Goal: Transaction & Acquisition: Book appointment/travel/reservation

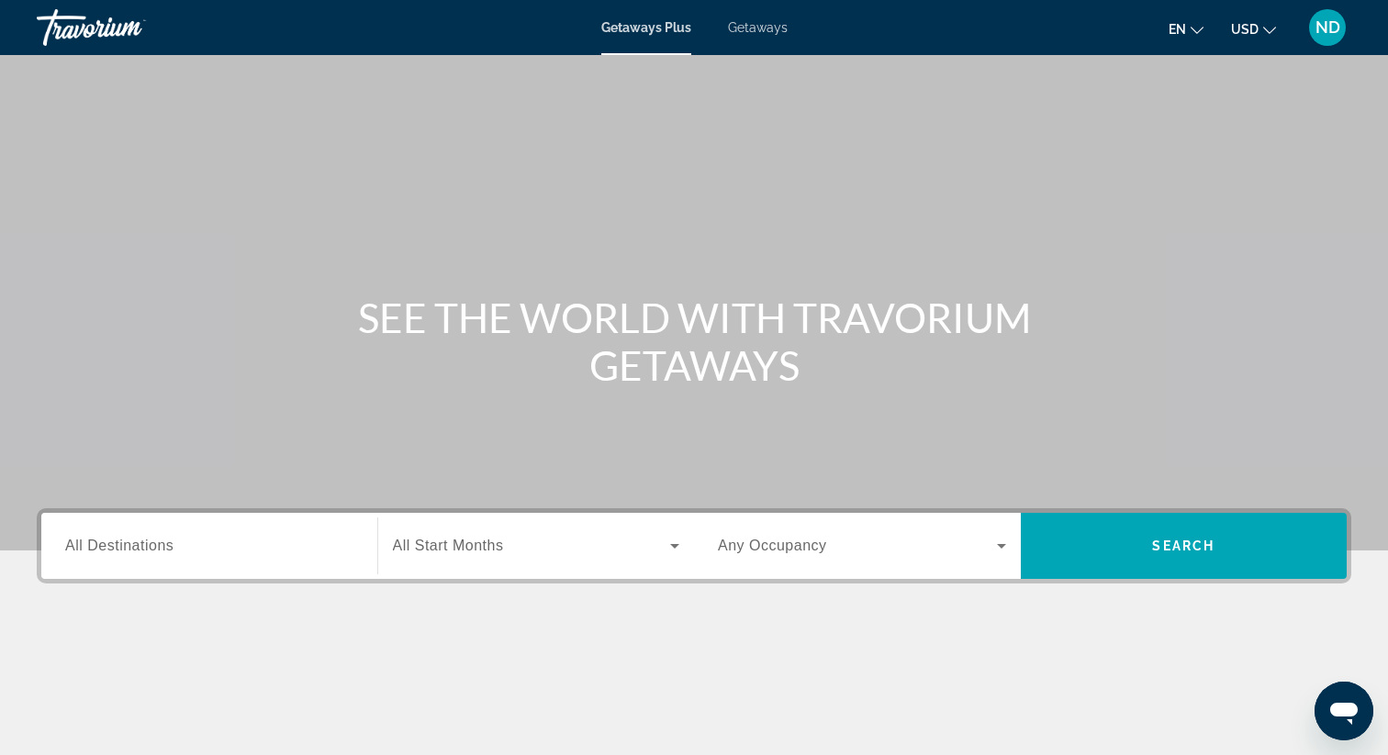
click at [763, 29] on span "Getaways" at bounding box center [758, 27] width 60 height 15
click at [216, 547] on input "Destination All Destinations" at bounding box center [209, 547] width 288 height 22
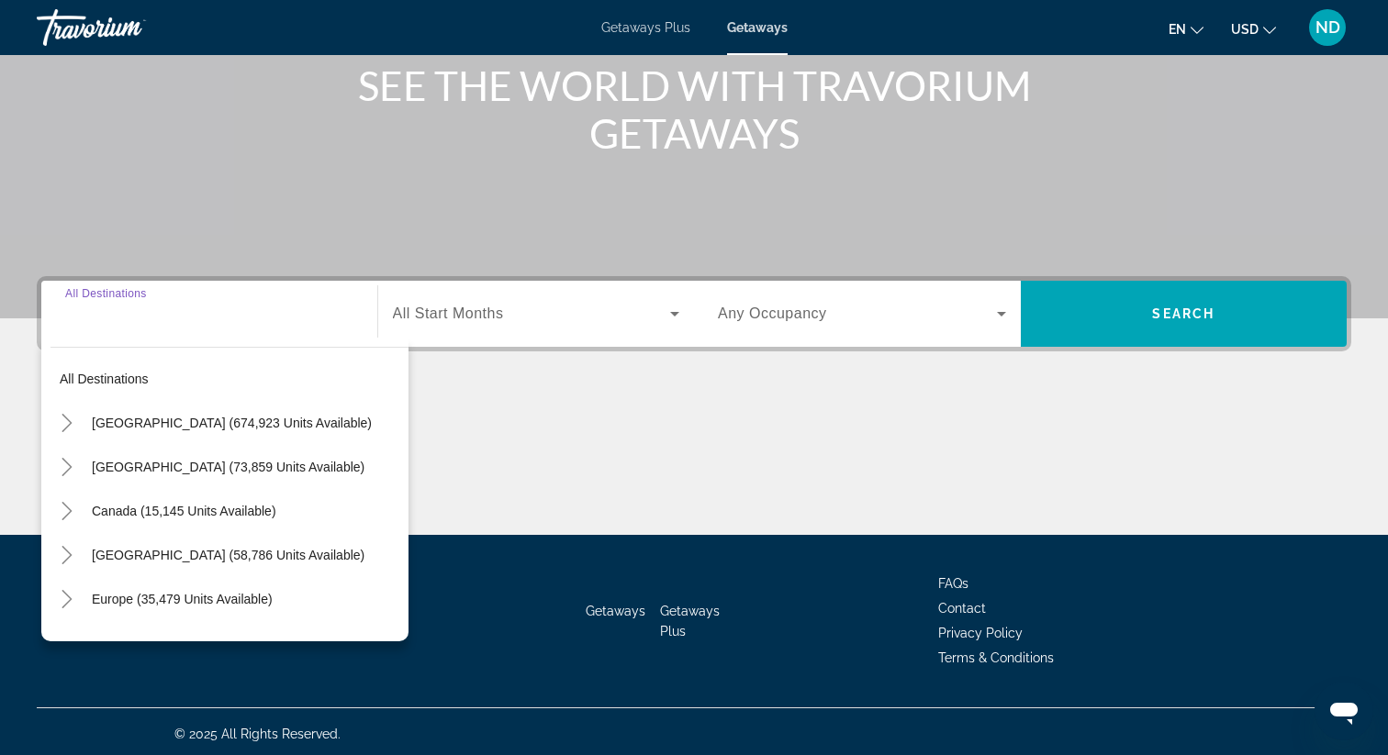
scroll to position [237, 0]
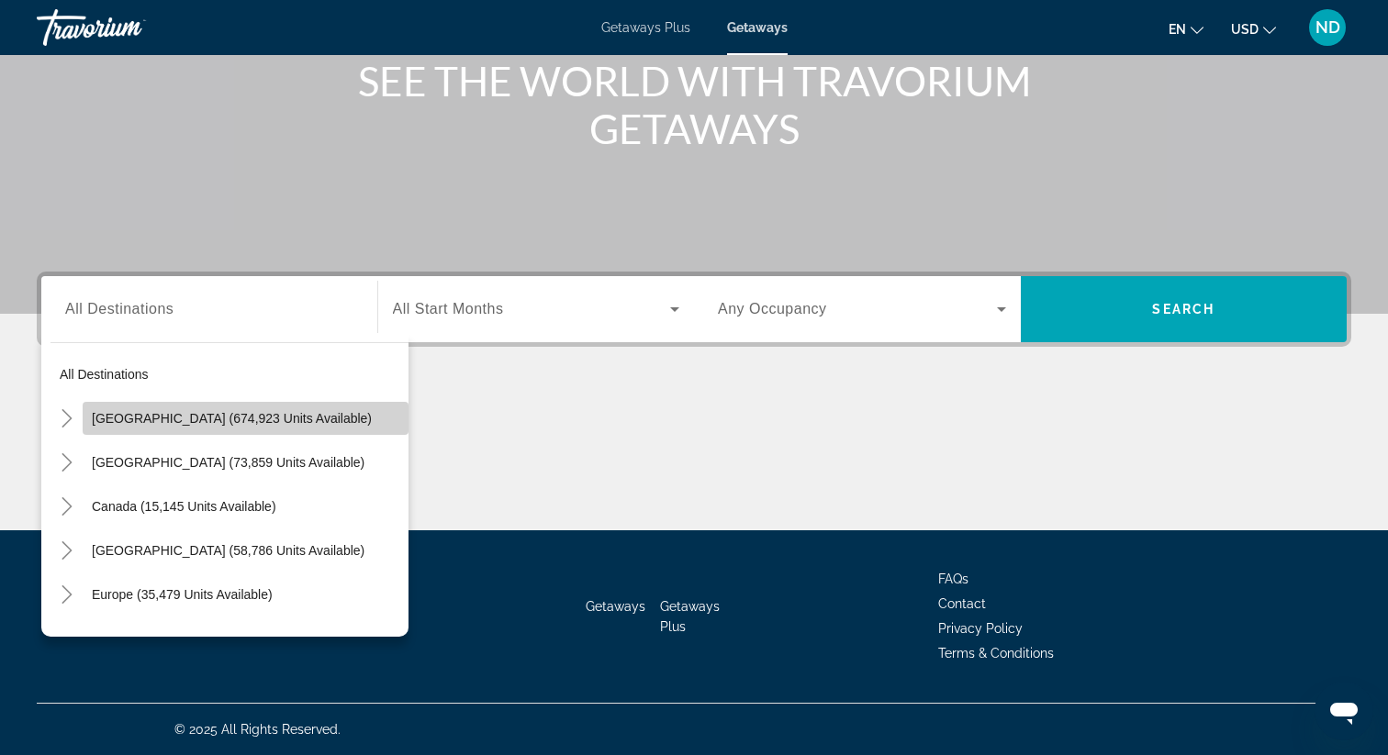
click at [115, 417] on span "[GEOGRAPHIC_DATA] (674,923 units available)" at bounding box center [232, 418] width 280 height 15
type input "**********"
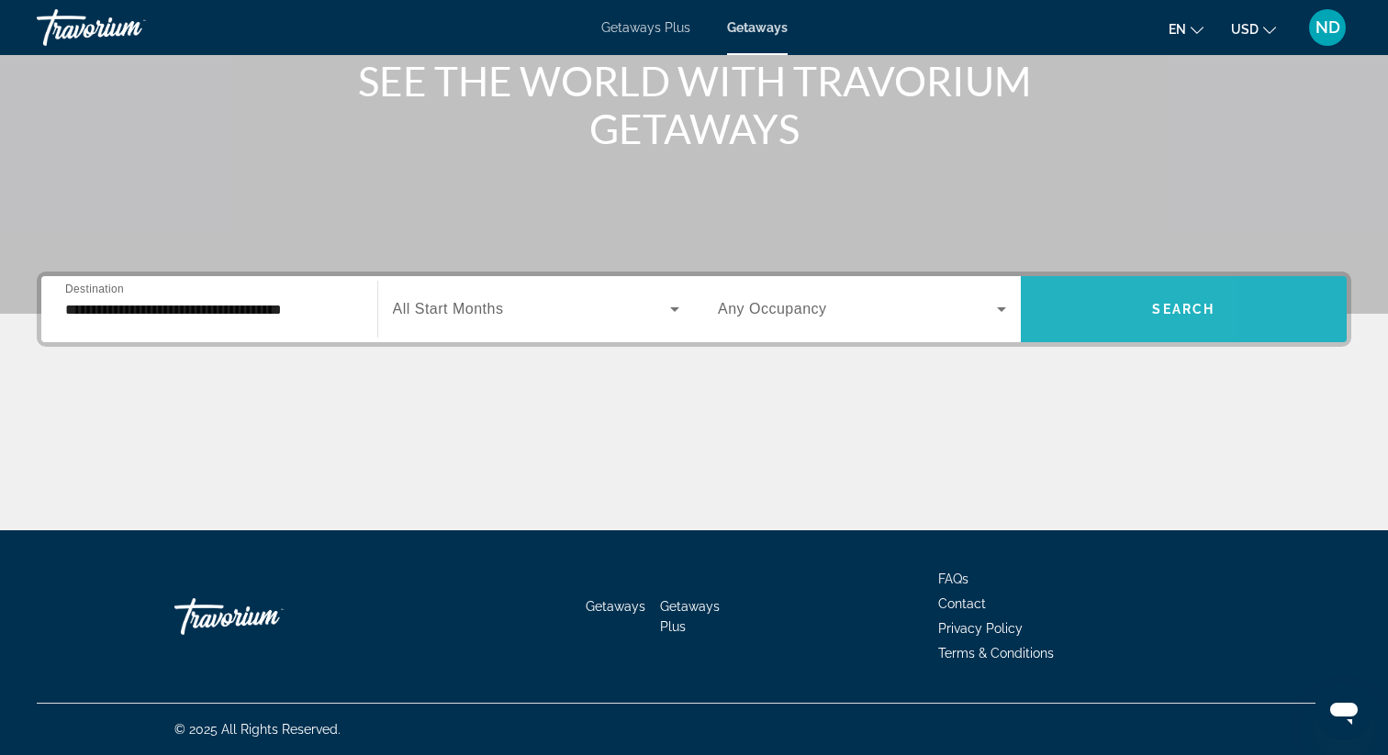
click at [1060, 316] on span "Search widget" at bounding box center [1184, 309] width 327 height 44
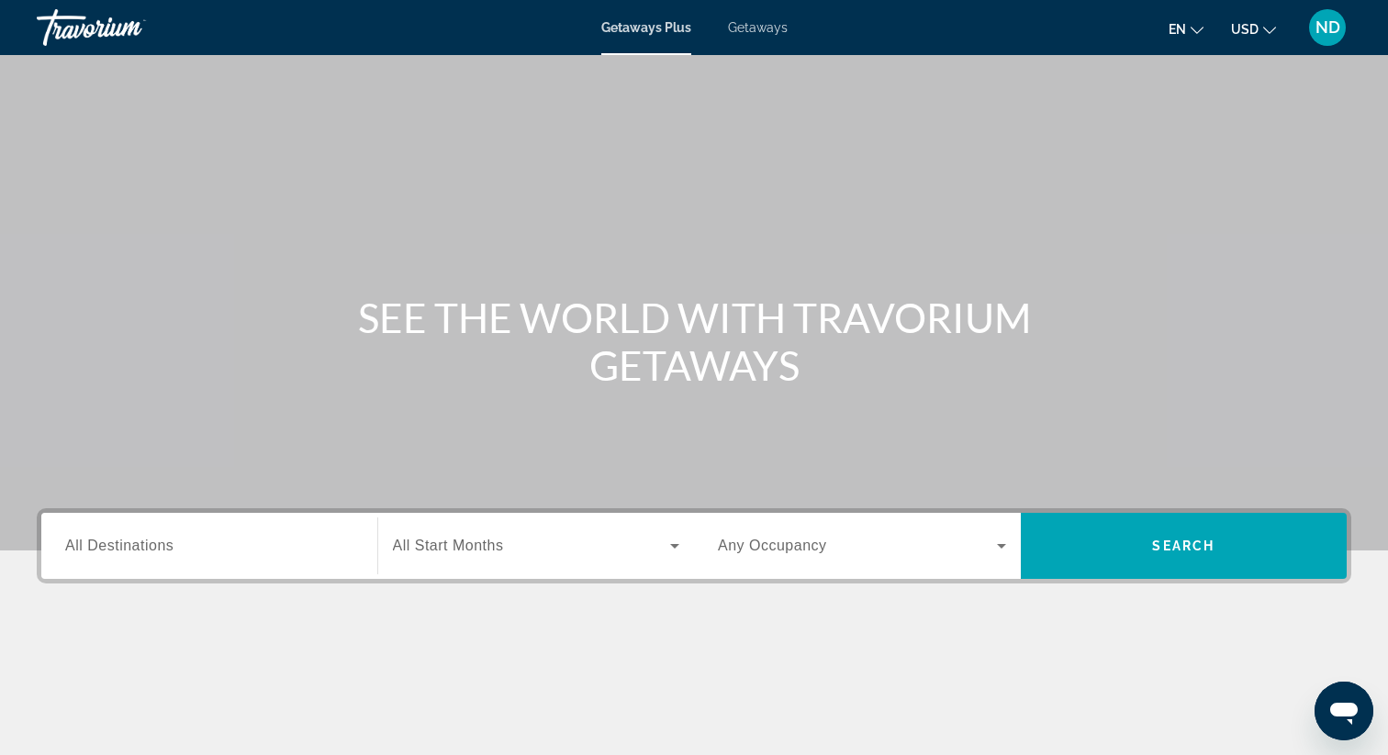
click at [752, 28] on span "Getaways" at bounding box center [758, 27] width 60 height 15
click at [230, 548] on input "Destination All Destinations" at bounding box center [209, 547] width 288 height 22
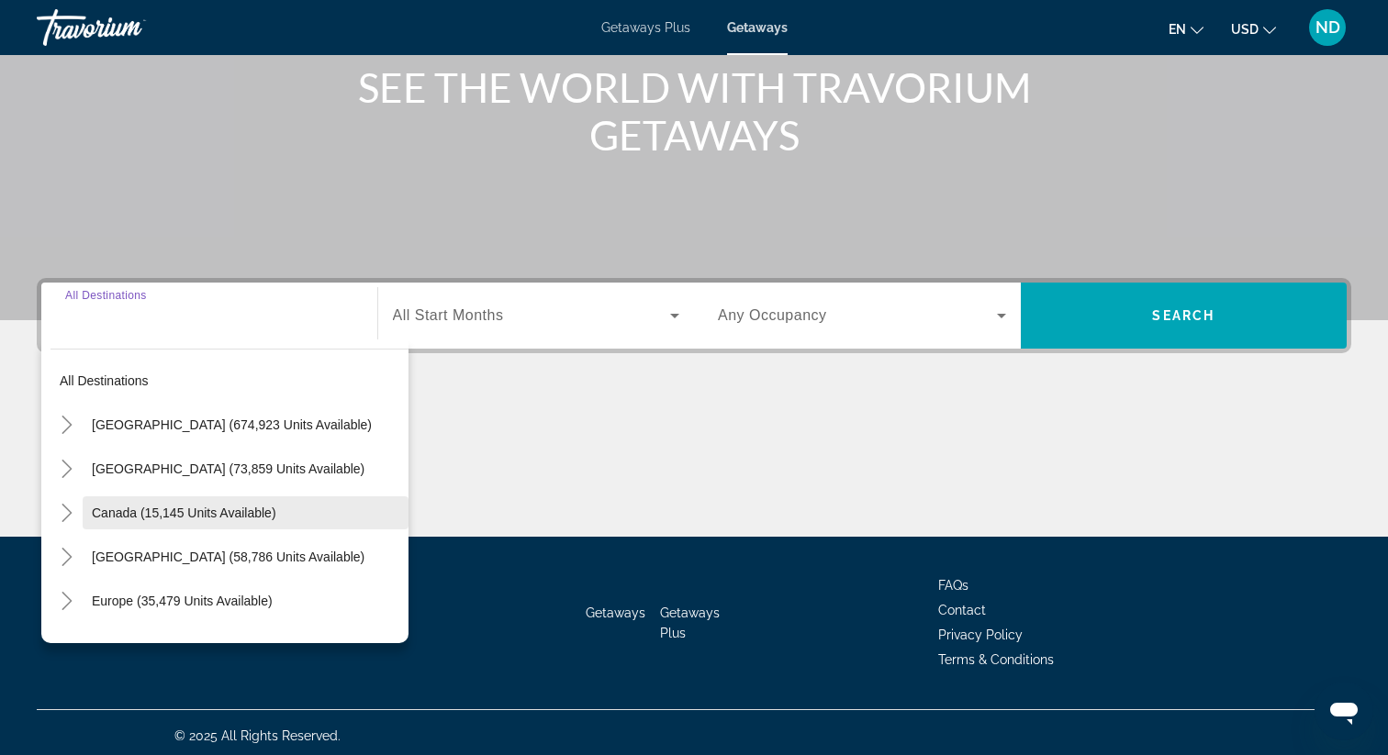
scroll to position [237, 0]
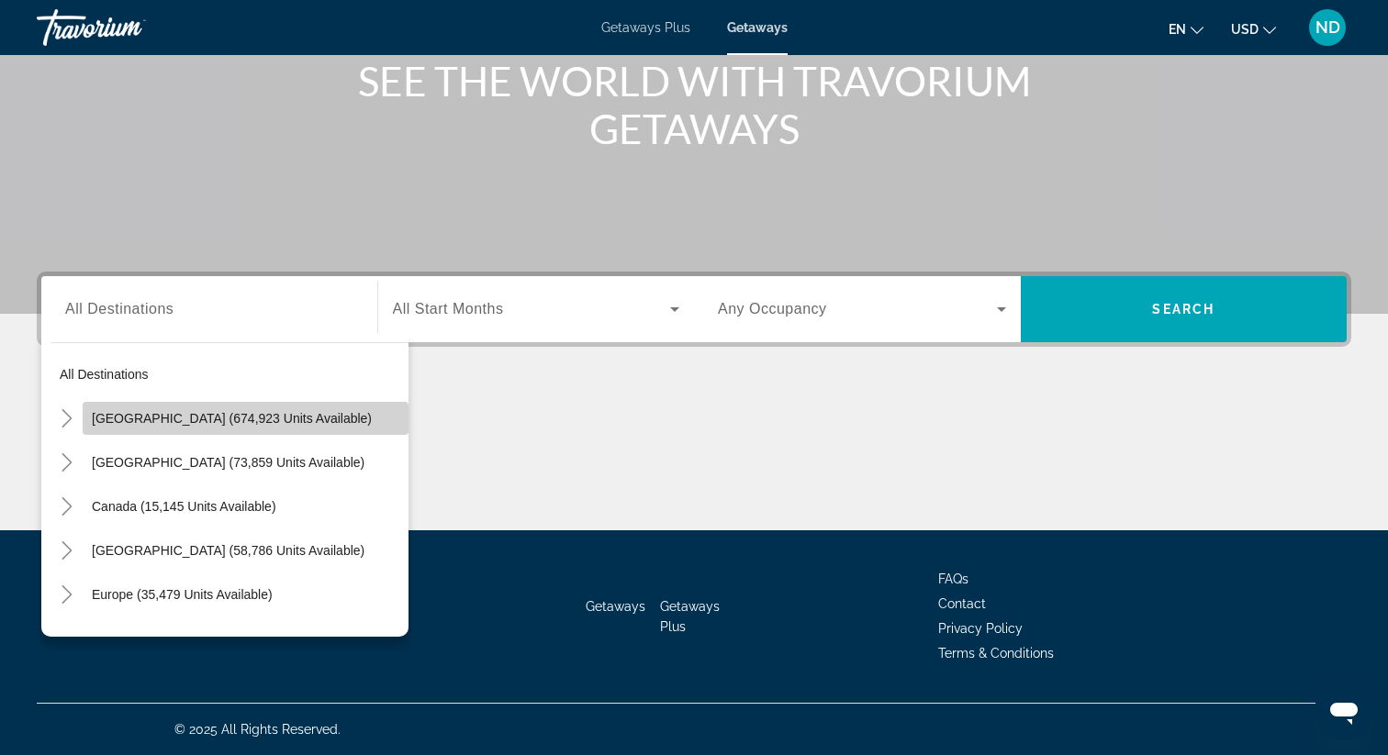
click at [229, 424] on span "United States (674,923 units available)" at bounding box center [232, 418] width 280 height 15
type input "**********"
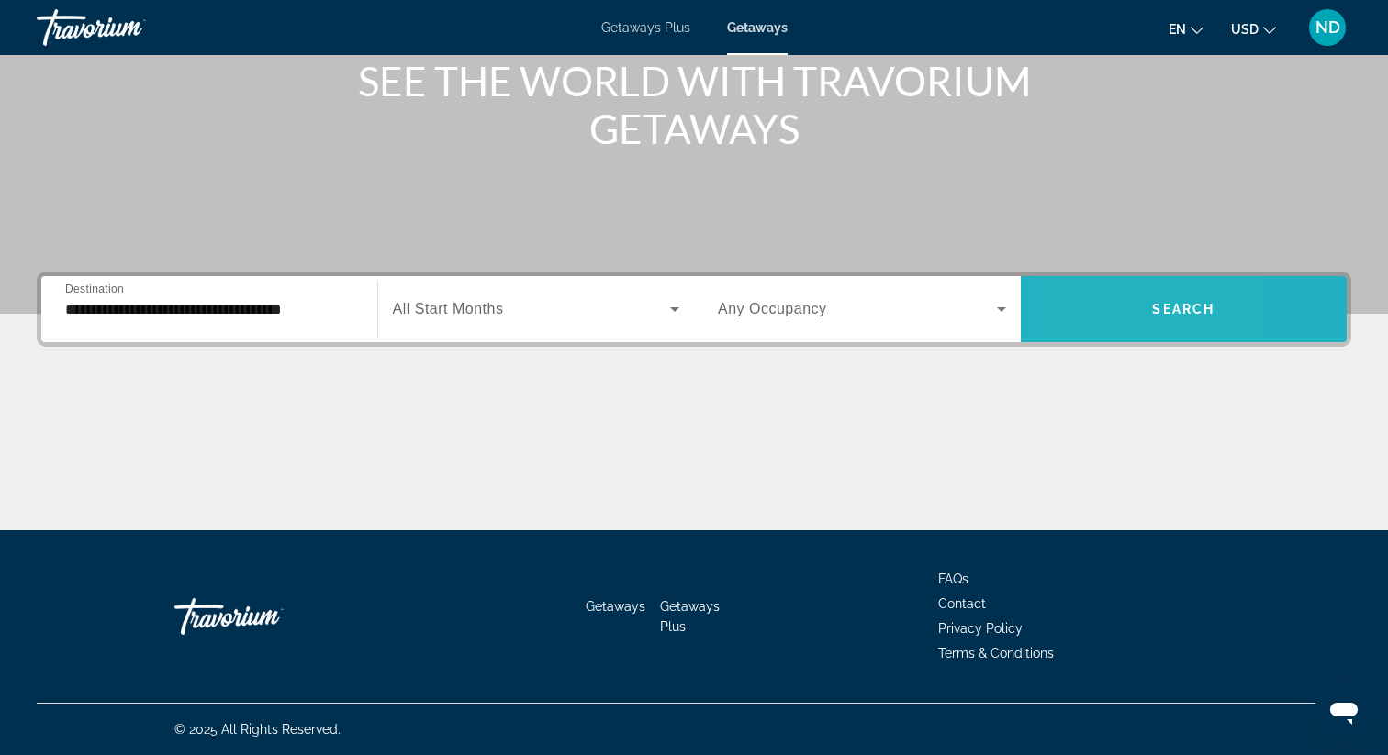
click at [1073, 303] on span "Search widget" at bounding box center [1184, 309] width 327 height 44
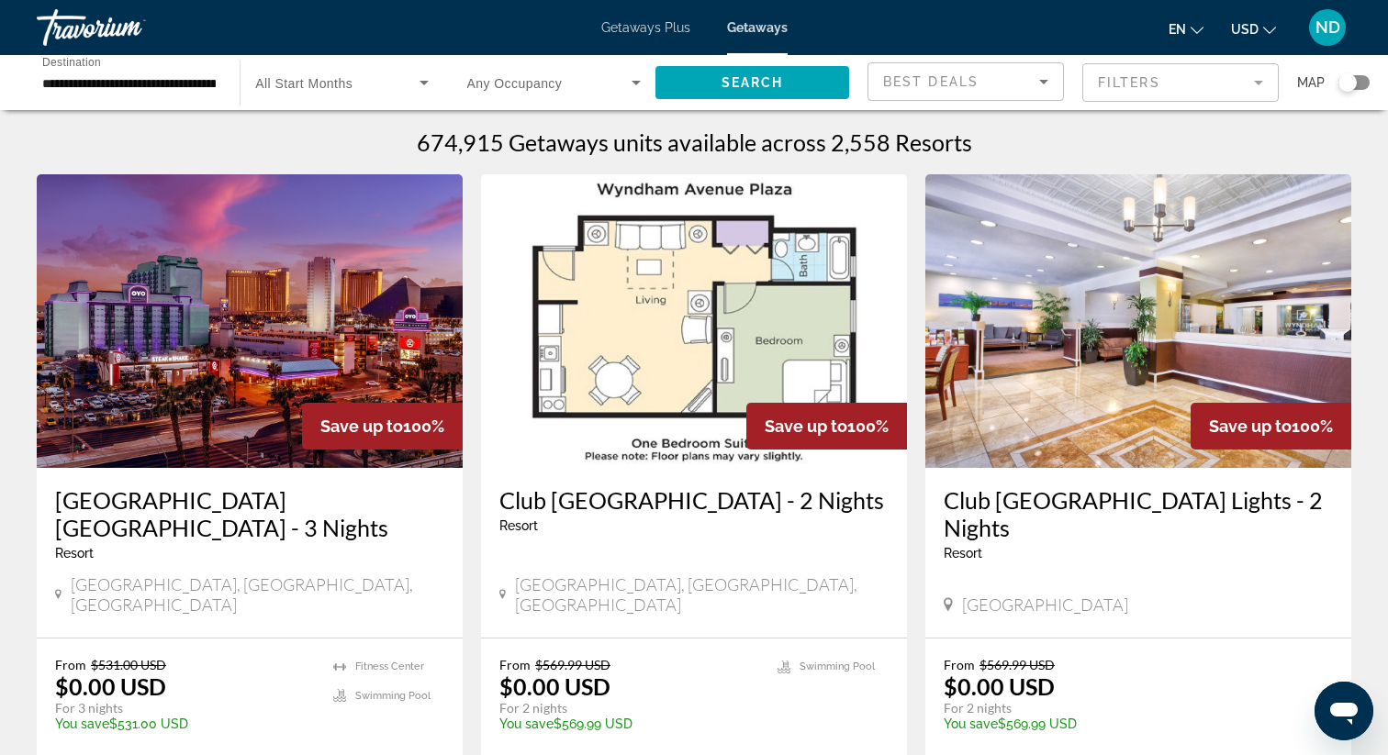
click at [1242, 84] on mat-form-field "Filters" at bounding box center [1180, 82] width 196 height 39
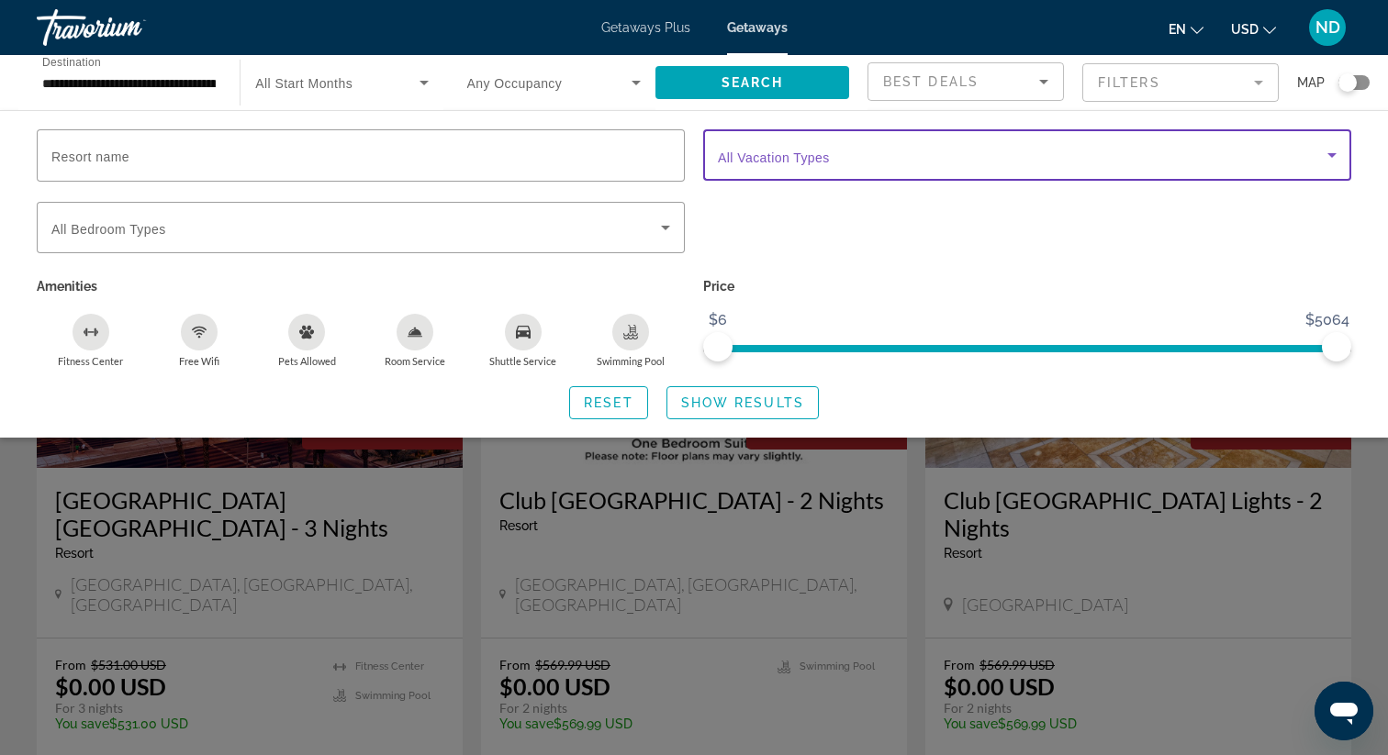
click at [1147, 146] on span "Search widget" at bounding box center [1022, 155] width 609 height 22
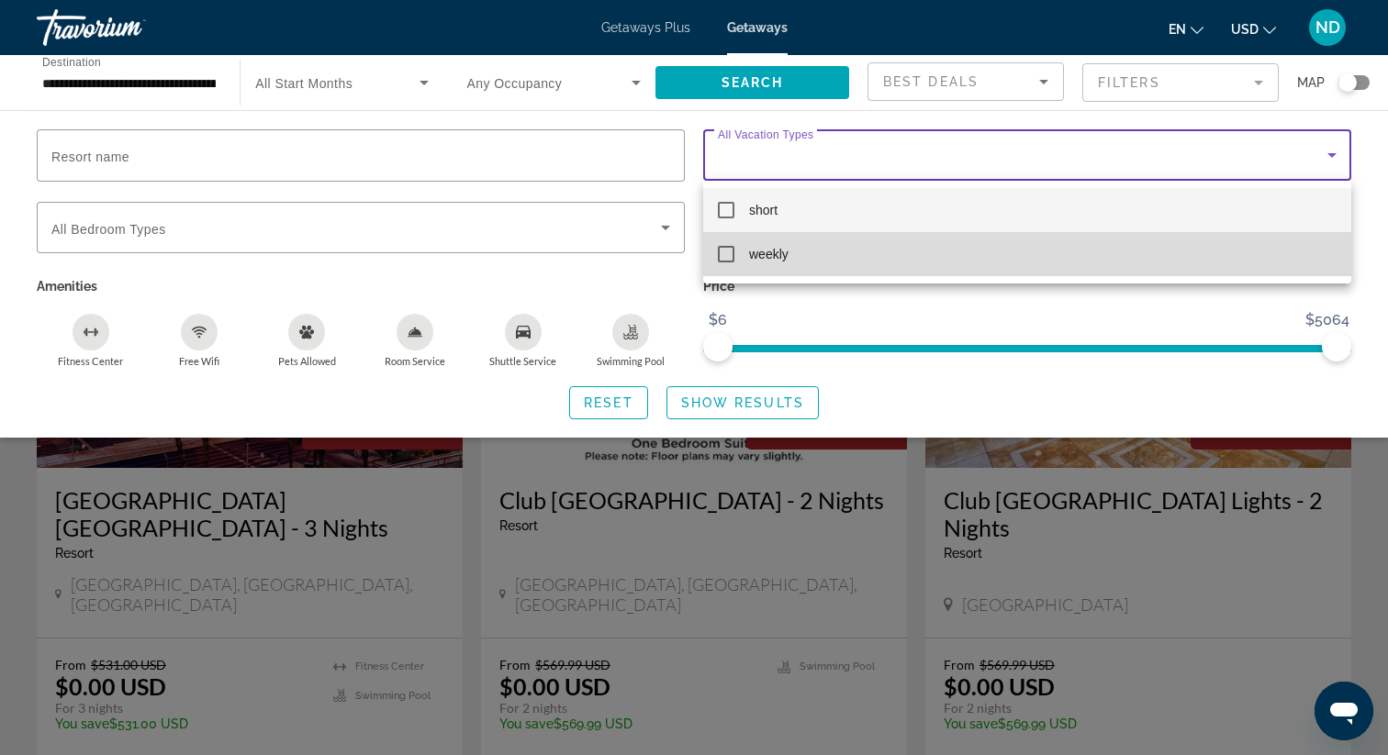
click at [1093, 241] on mat-option "weekly" at bounding box center [1027, 254] width 648 height 44
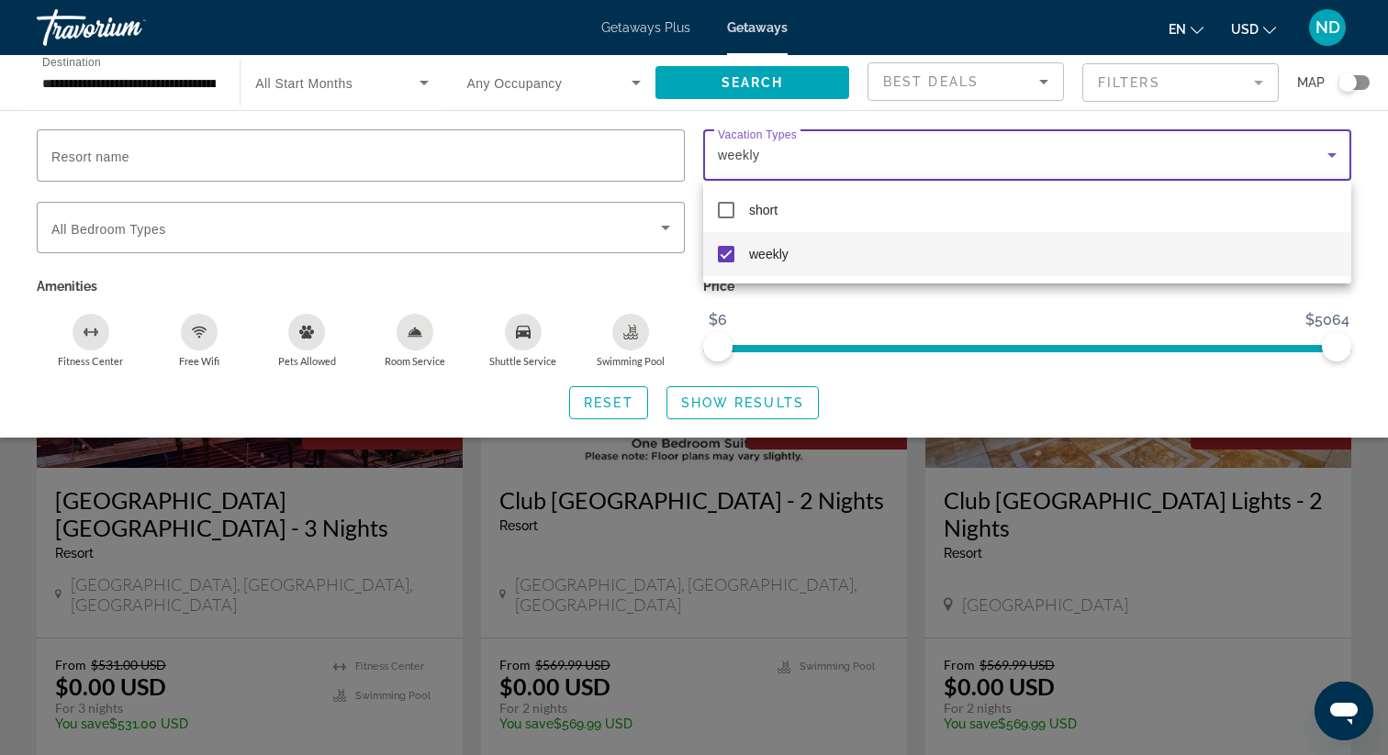
click at [793, 402] on div at bounding box center [694, 377] width 1388 height 755
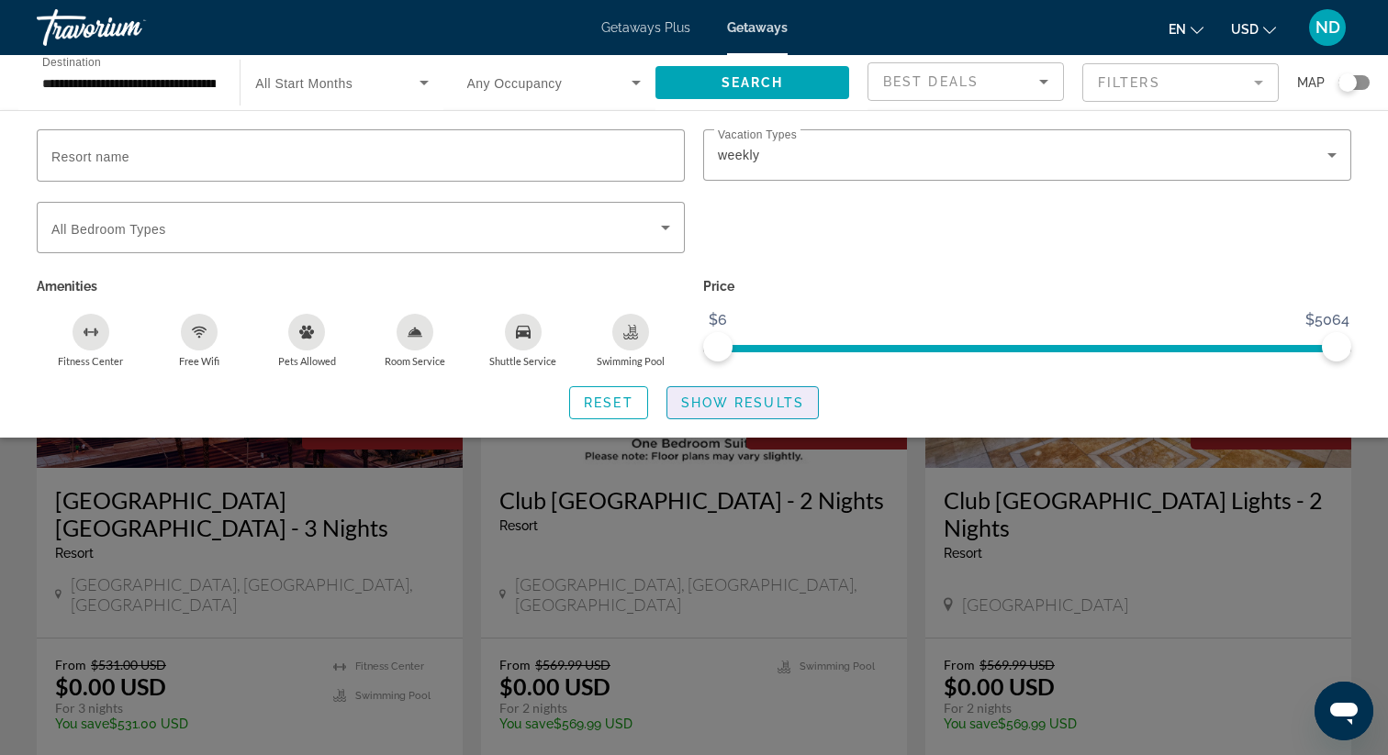
click at [793, 402] on span "Show Results" at bounding box center [742, 403] width 123 height 15
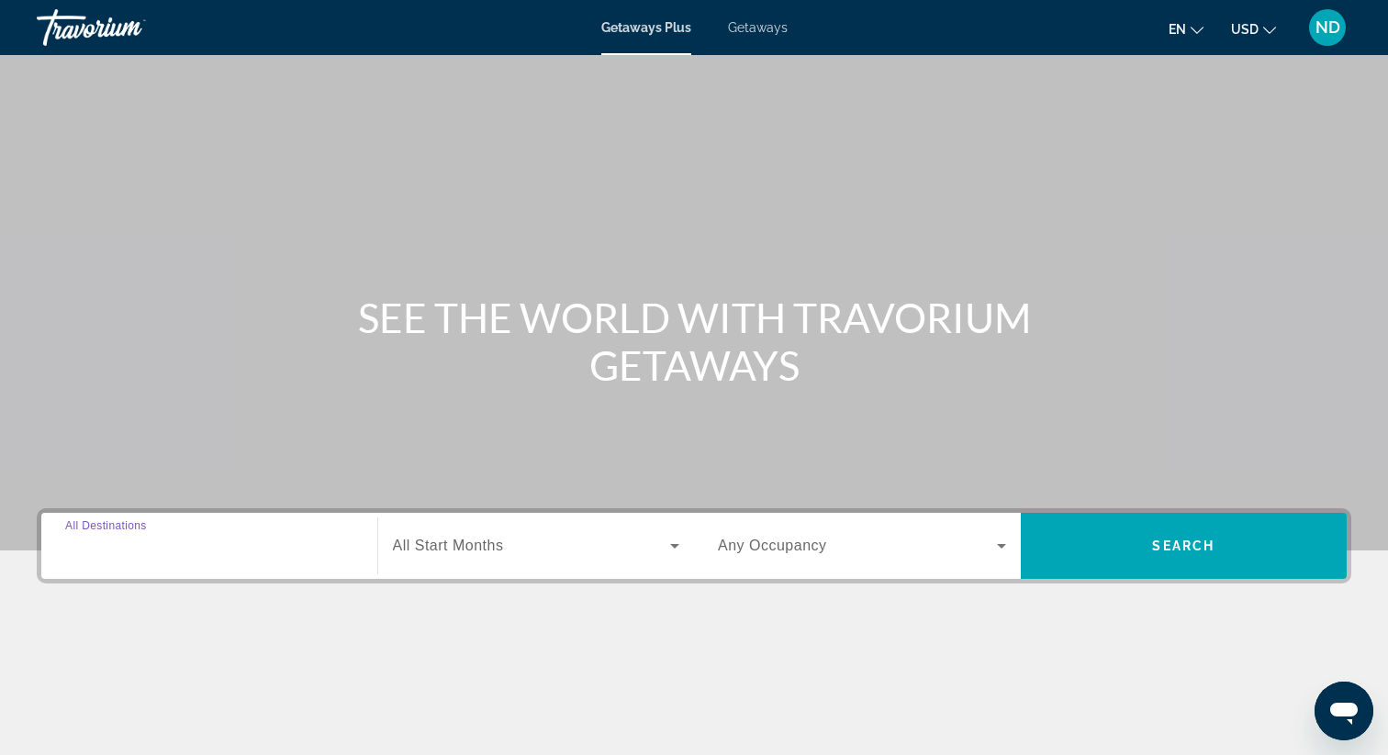
click at [194, 552] on input "Destination All Destinations" at bounding box center [209, 547] width 288 height 22
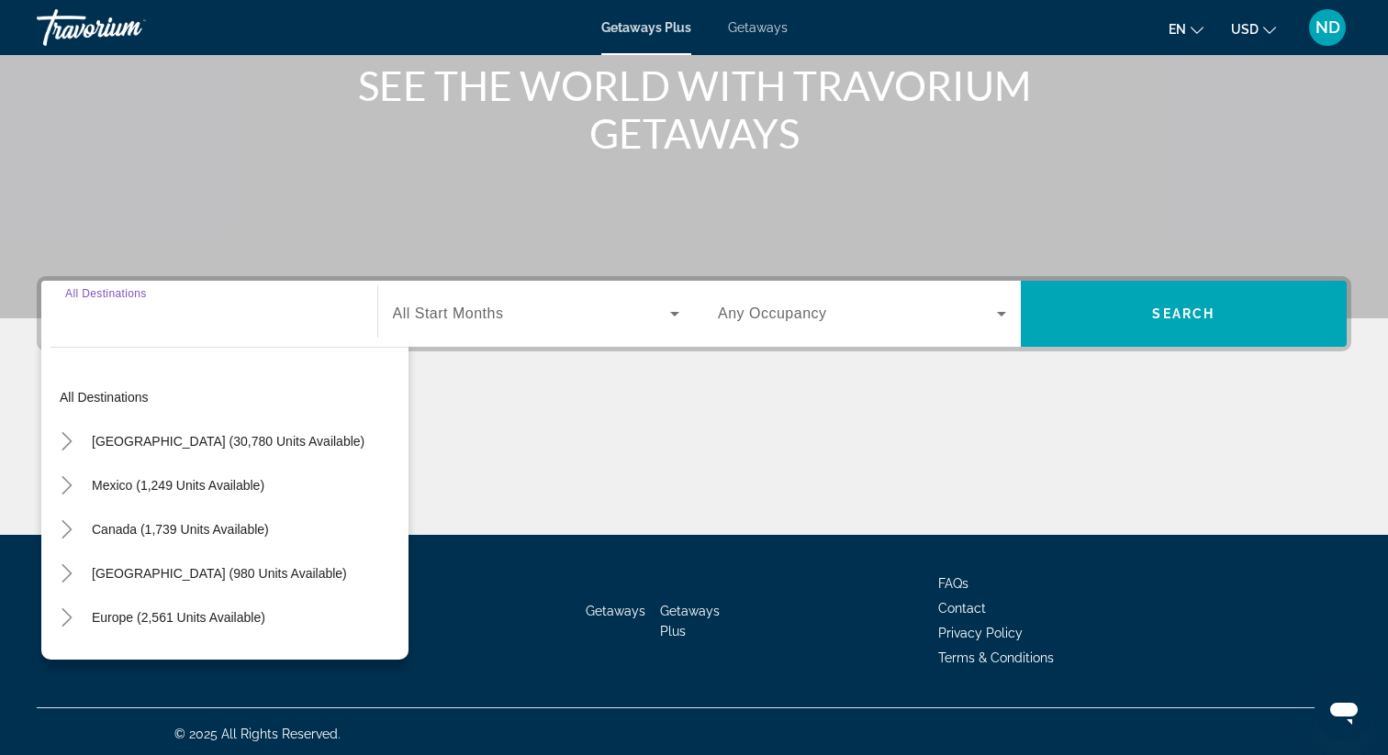
scroll to position [237, 0]
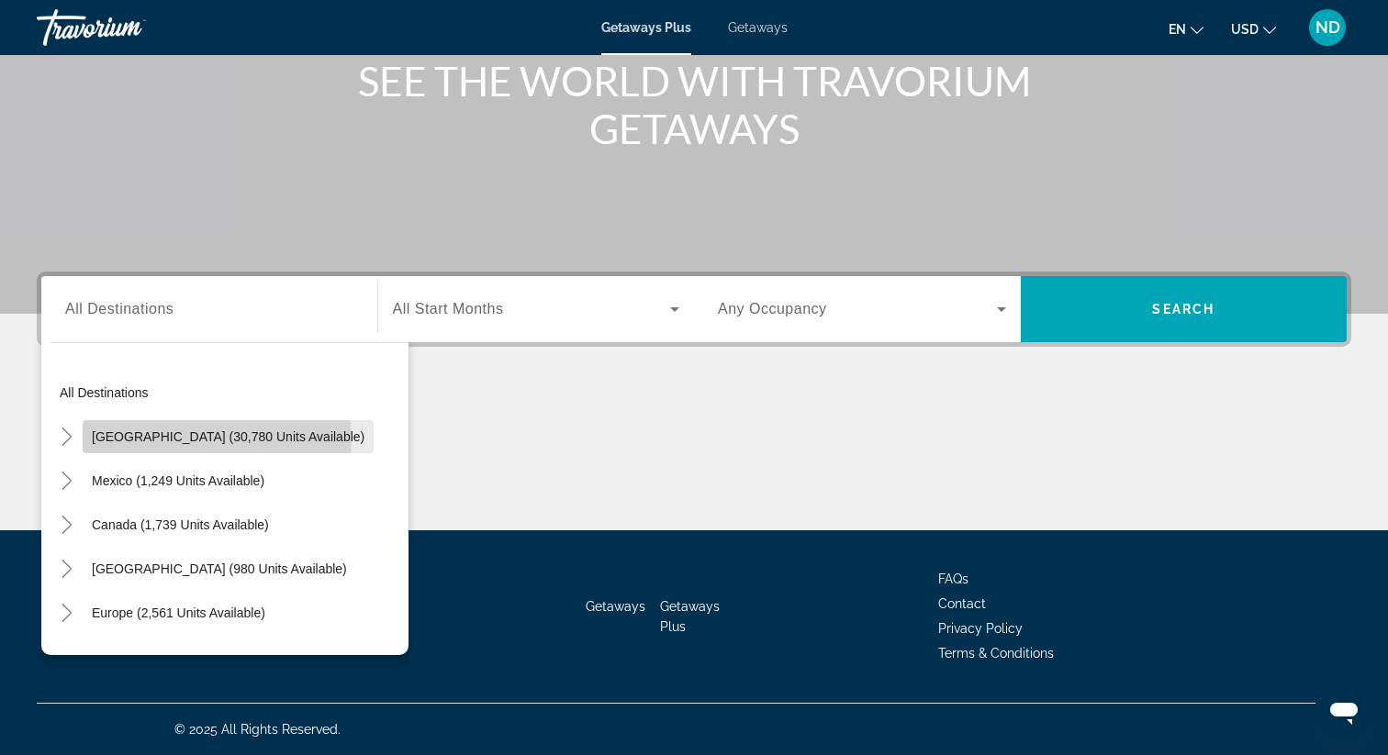
click at [217, 439] on span "United States (30,780 units available)" at bounding box center [228, 437] width 273 height 15
type input "**********"
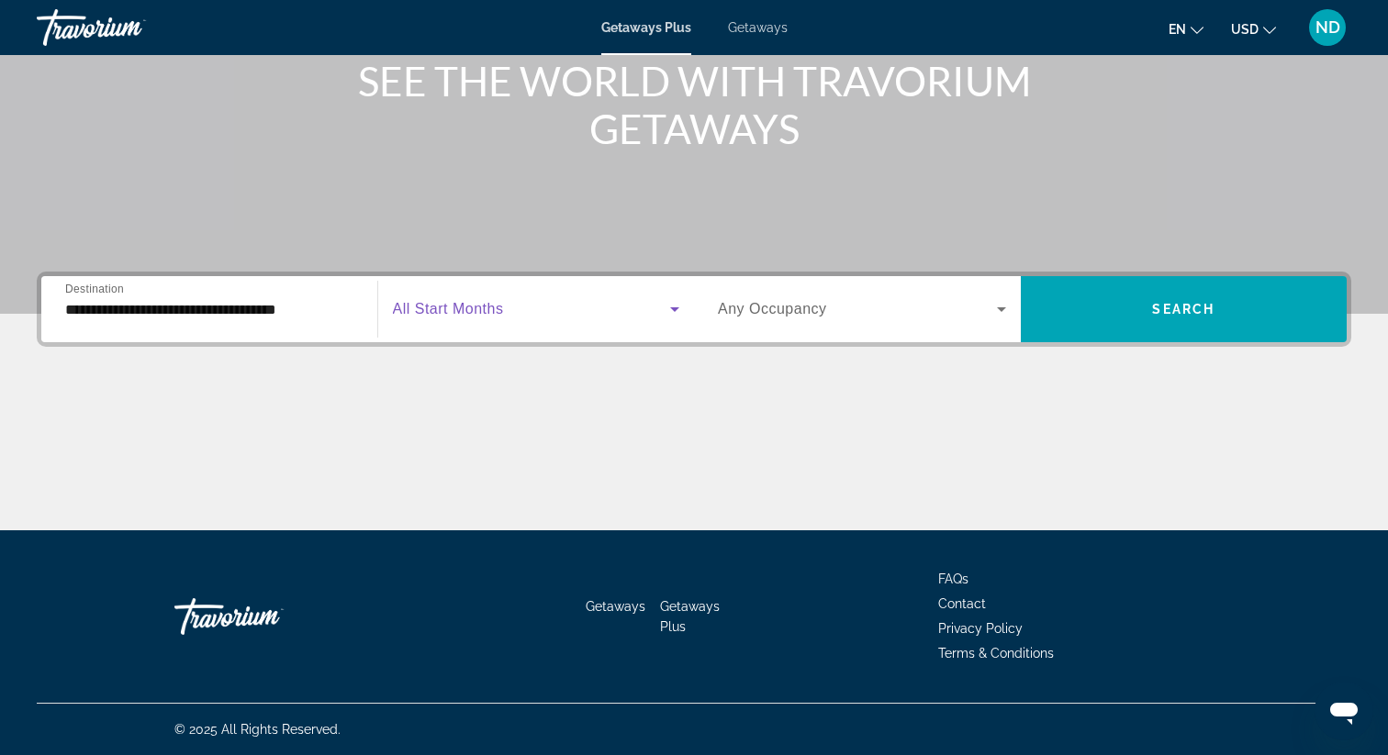
click at [622, 312] on span "Search widget" at bounding box center [532, 309] width 278 height 22
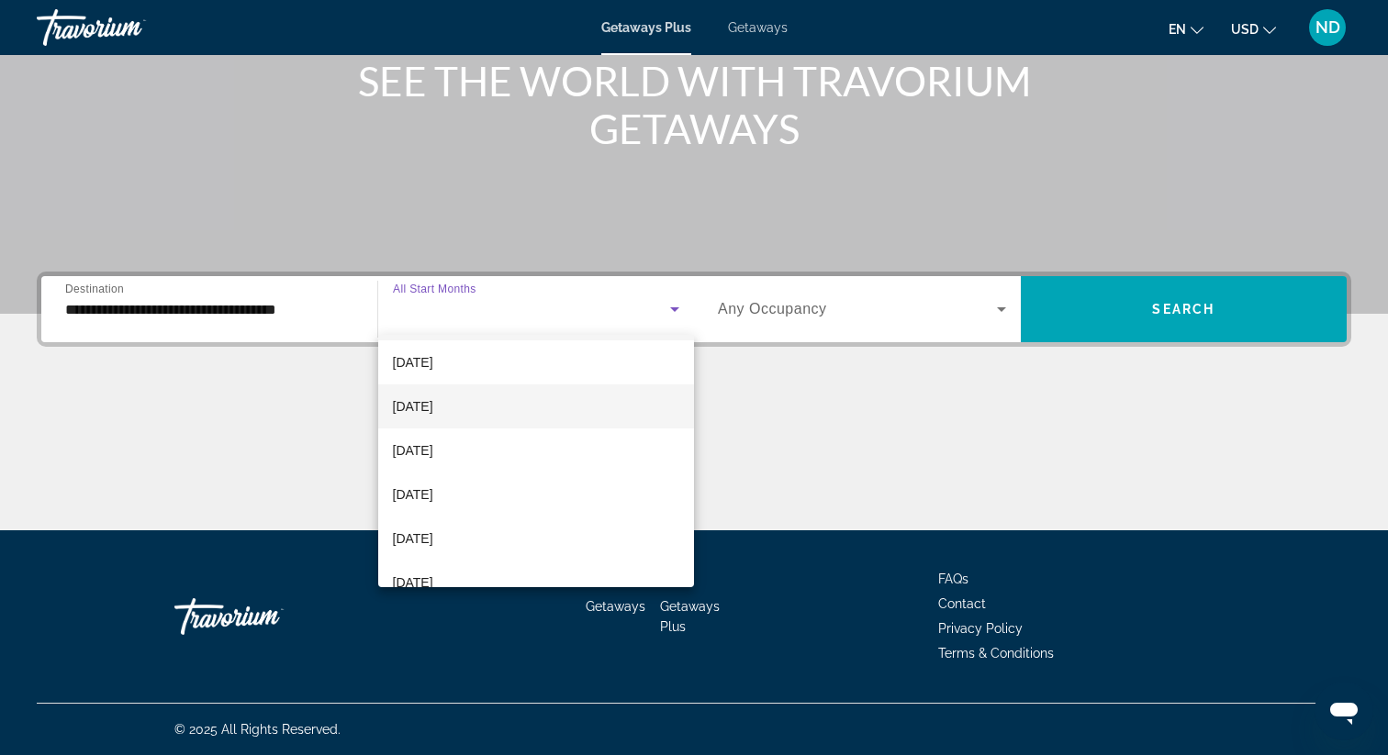
scroll to position [60, 0]
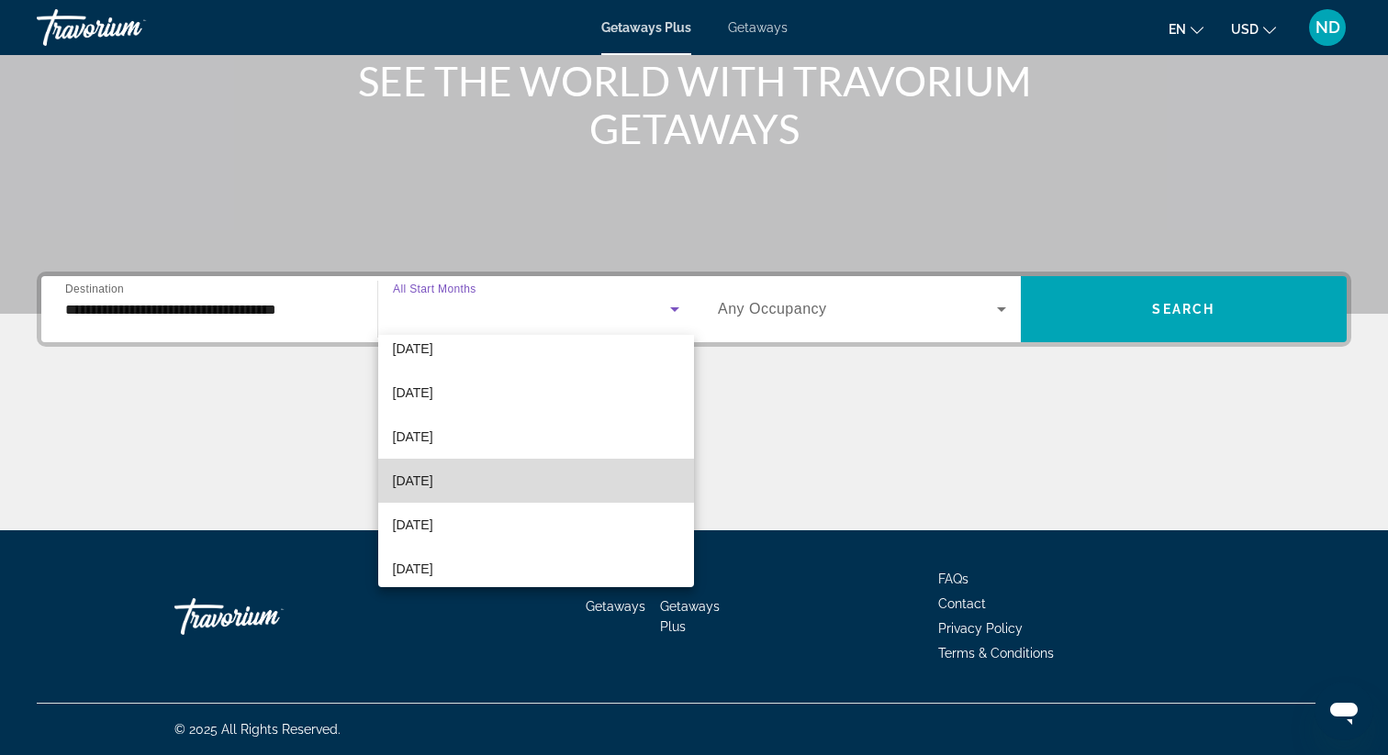
click at [574, 473] on mat-option "December 2025" at bounding box center [536, 481] width 317 height 44
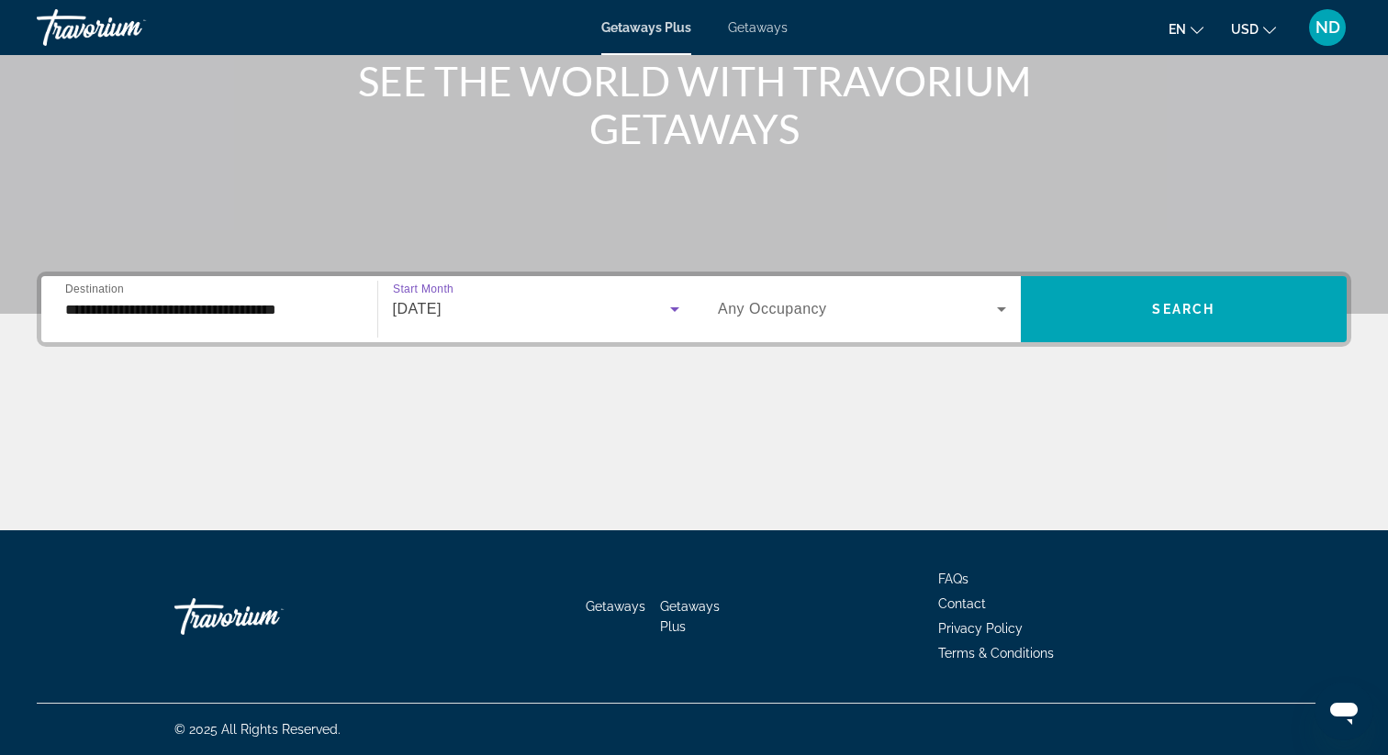
click at [594, 317] on div "December 2025" at bounding box center [532, 309] width 278 height 22
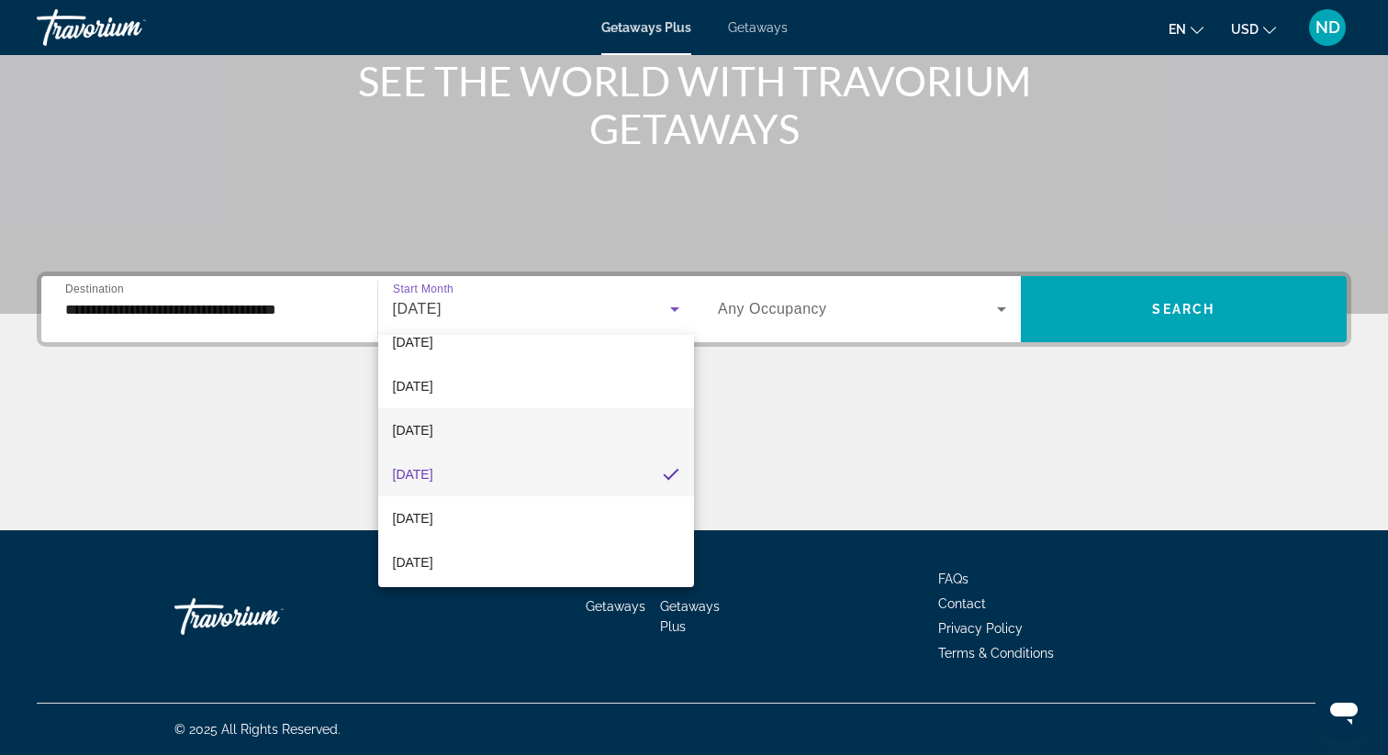
scroll to position [75, 0]
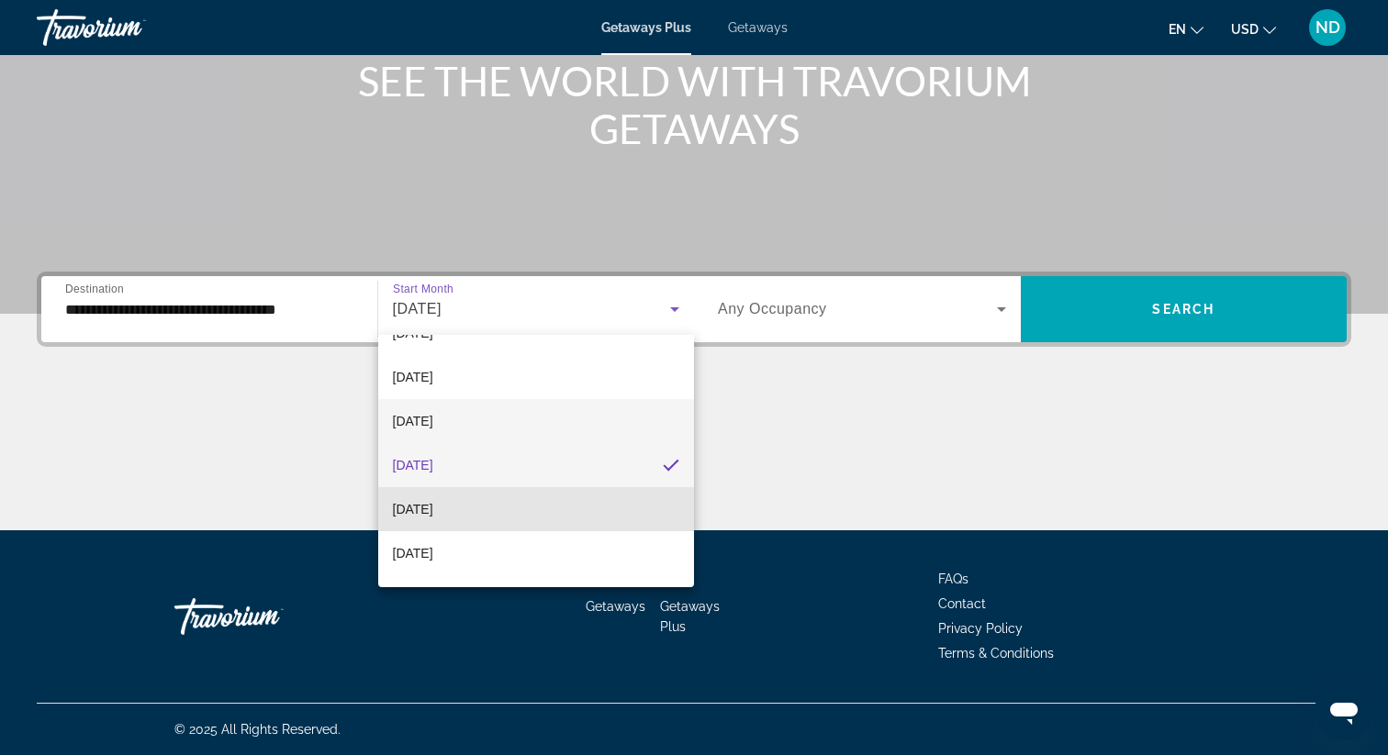
click at [545, 503] on mat-option "January 2026" at bounding box center [536, 509] width 317 height 44
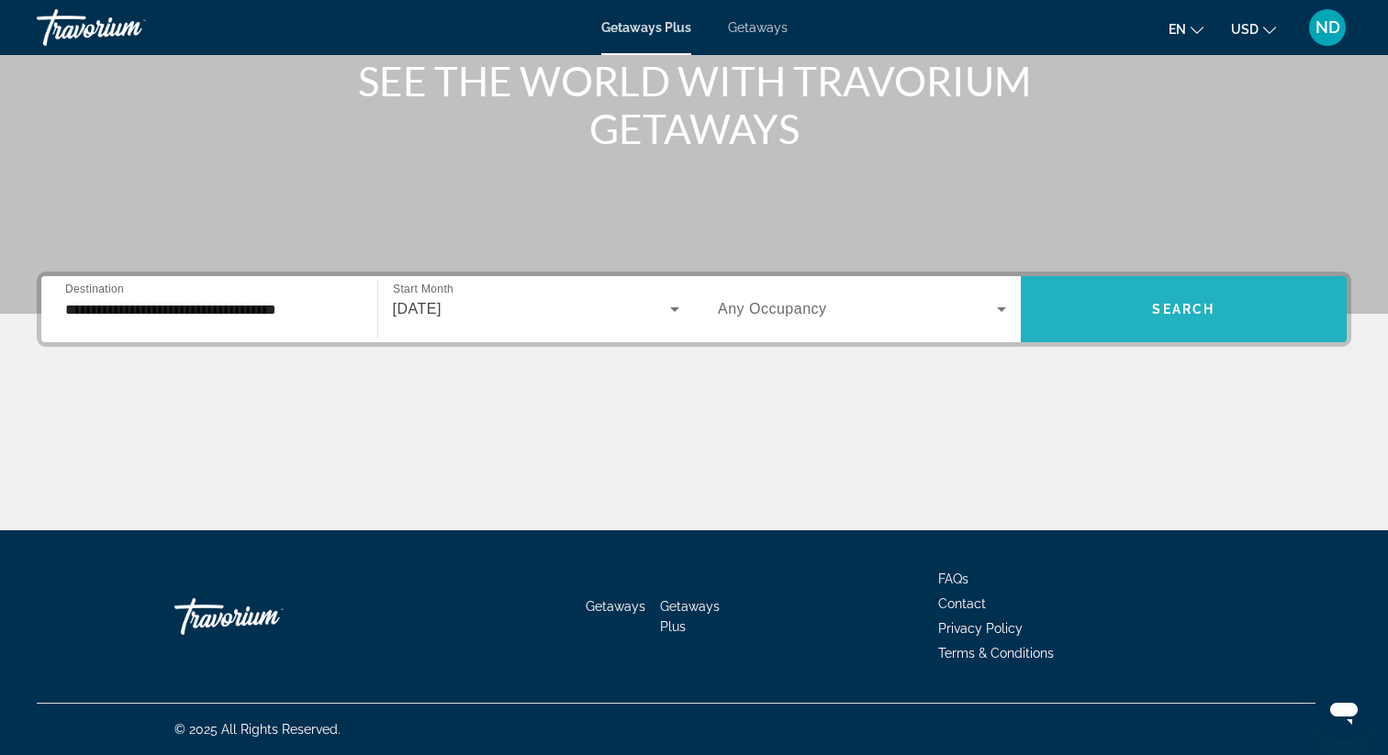
click at [1246, 315] on span "Search widget" at bounding box center [1184, 309] width 327 height 44
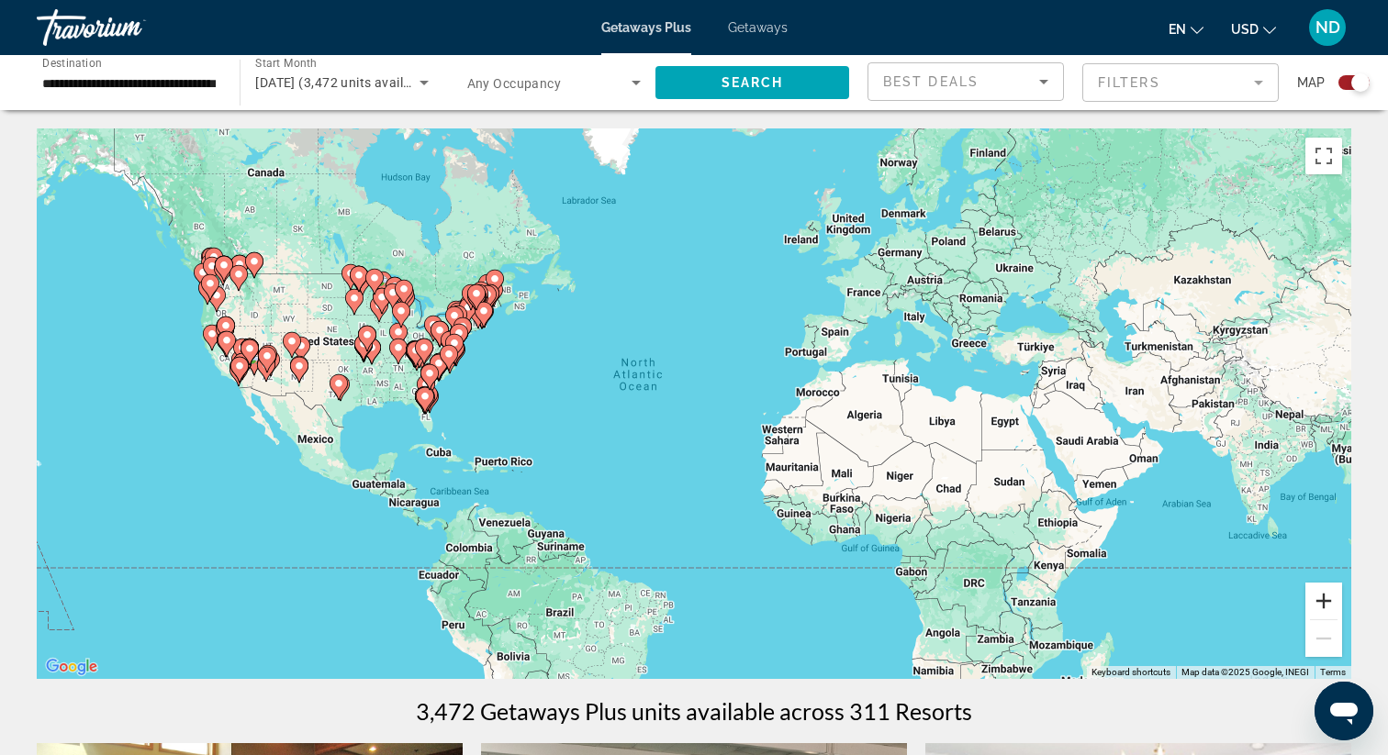
click at [1330, 607] on button "Zoom in" at bounding box center [1323, 601] width 37 height 37
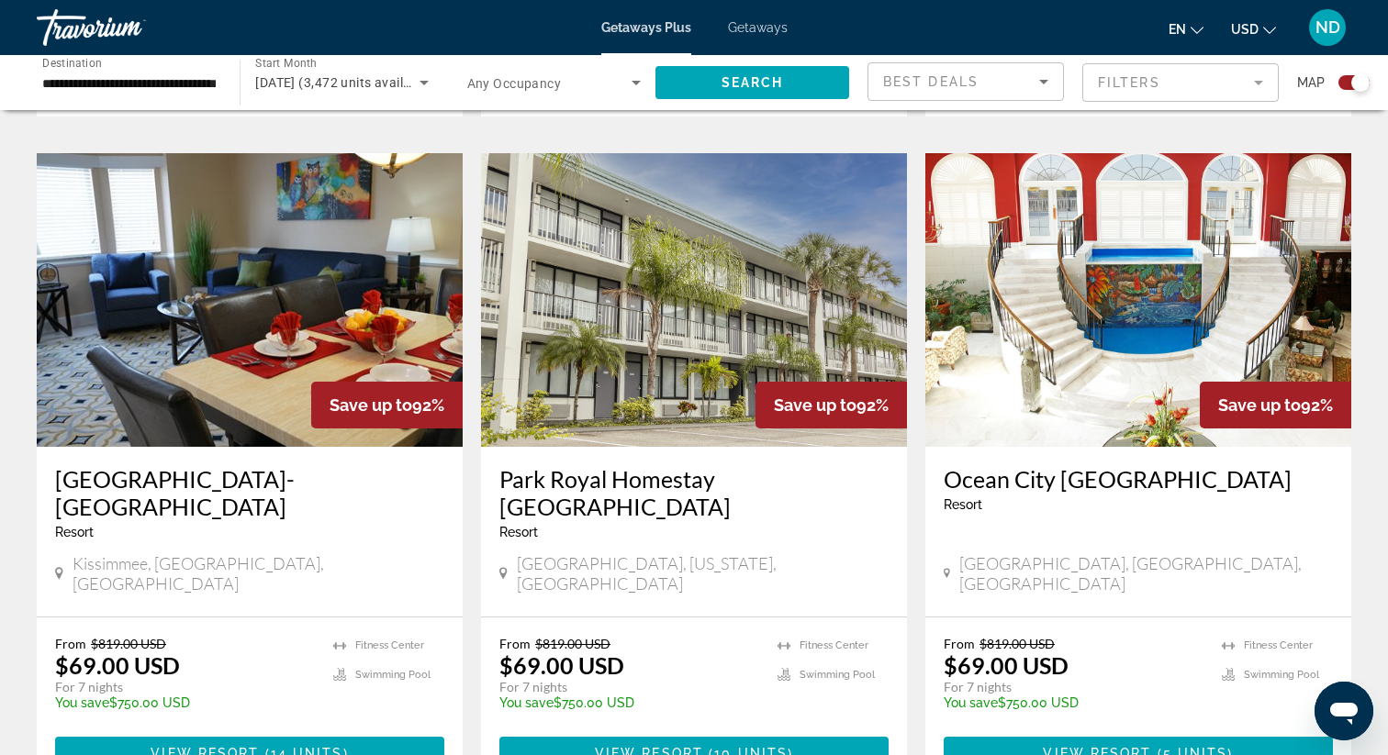
scroll to position [1266, 0]
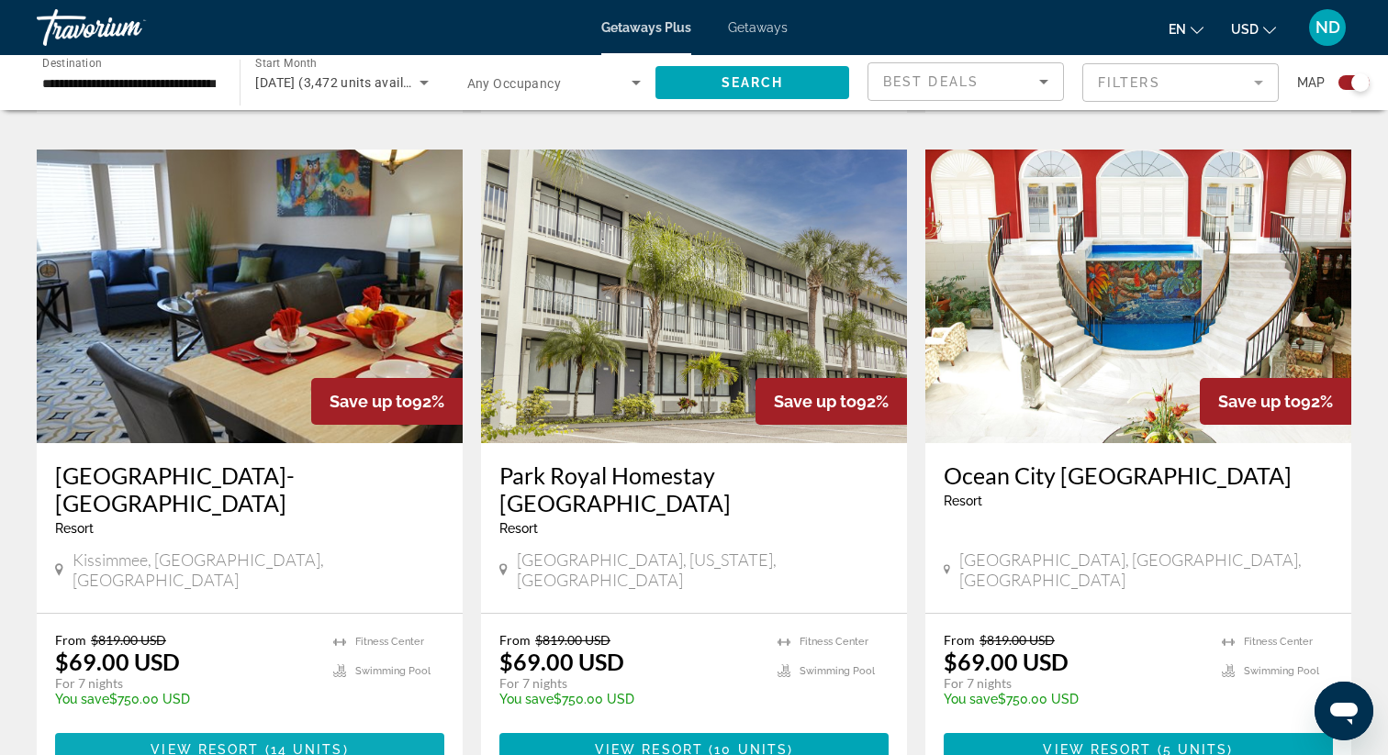
click at [208, 742] on span "View Resort" at bounding box center [205, 749] width 108 height 15
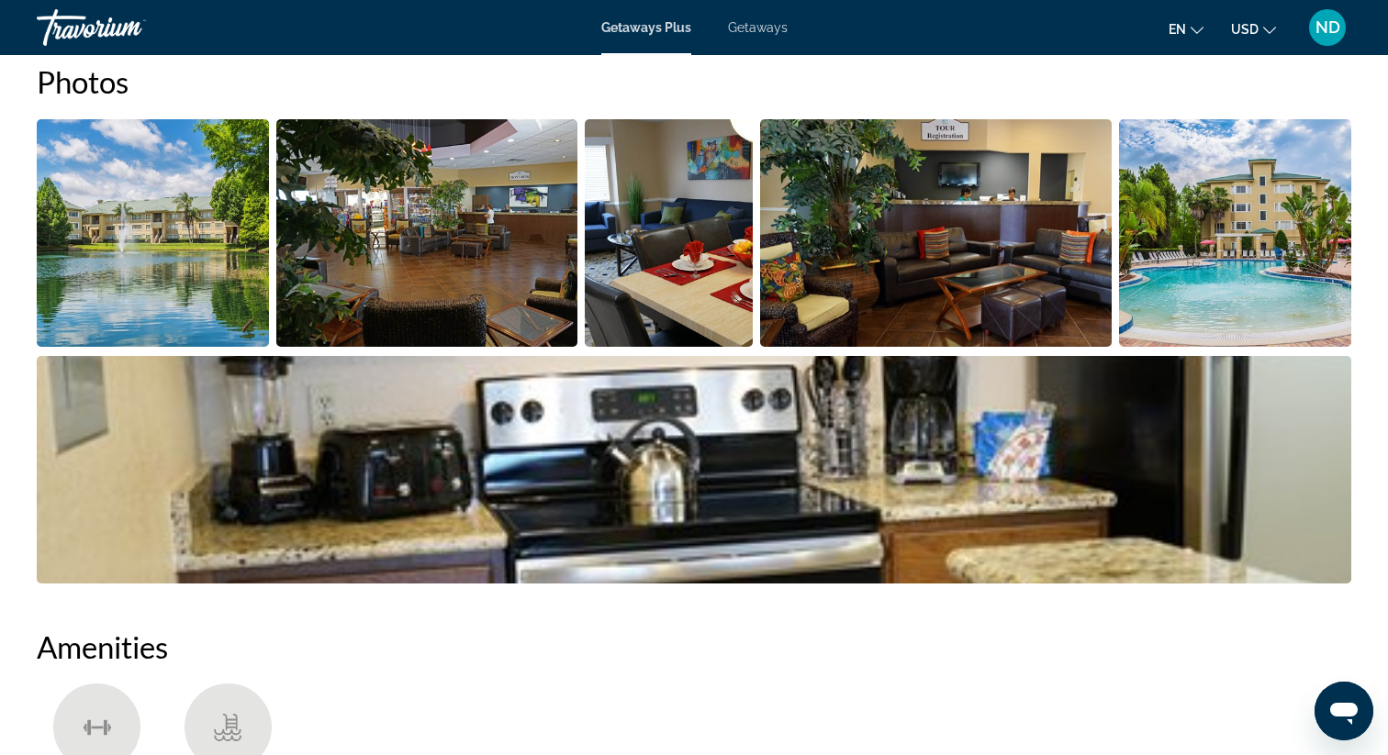
scroll to position [866, 0]
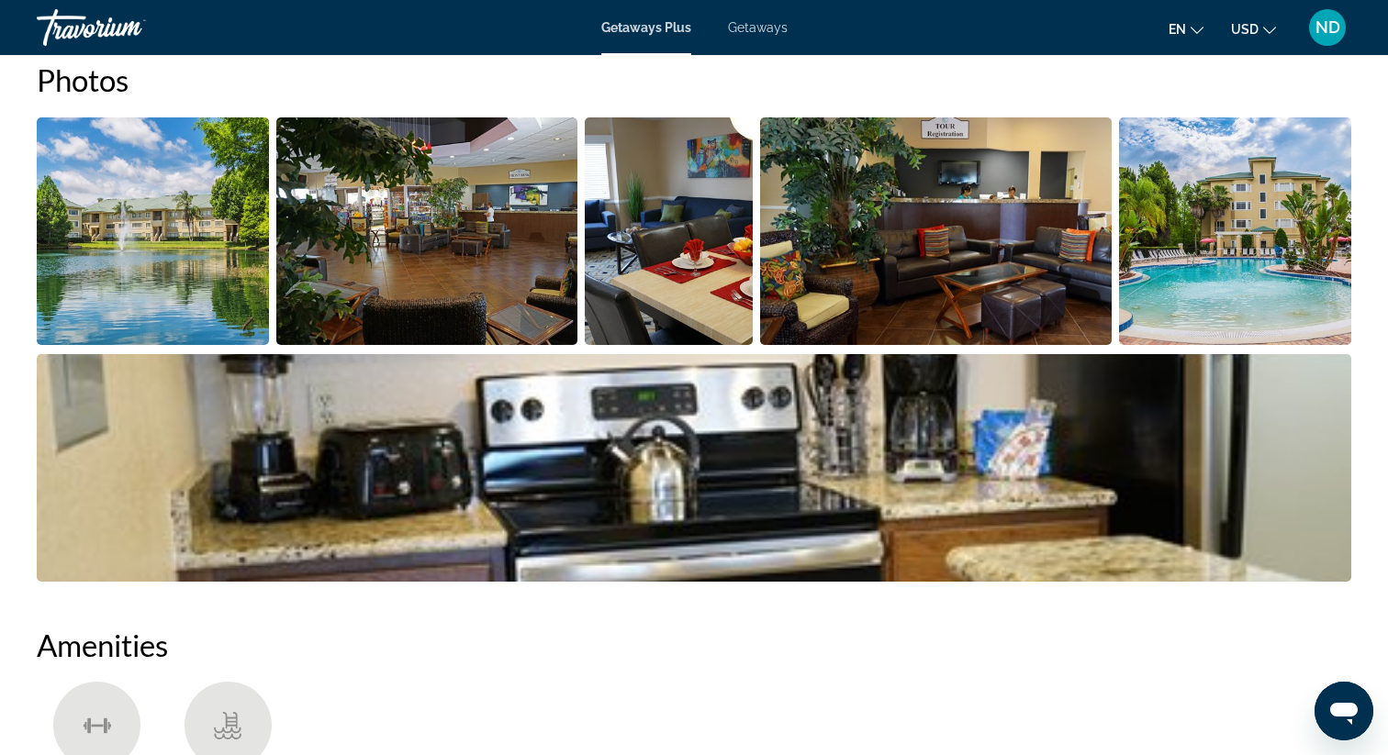
click at [771, 476] on img "Open full-screen image slider" at bounding box center [694, 468] width 1314 height 228
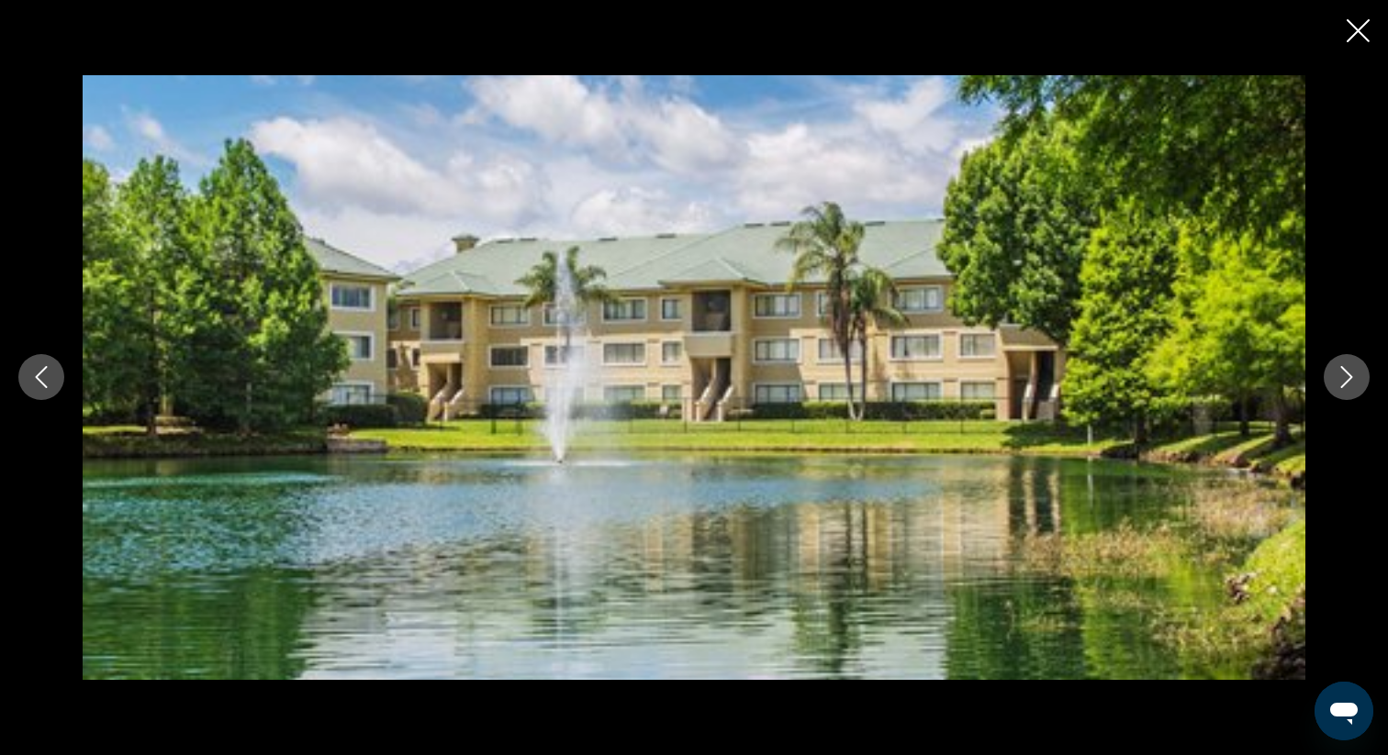
click at [1345, 374] on icon "Next image" at bounding box center [1346, 377] width 22 height 22
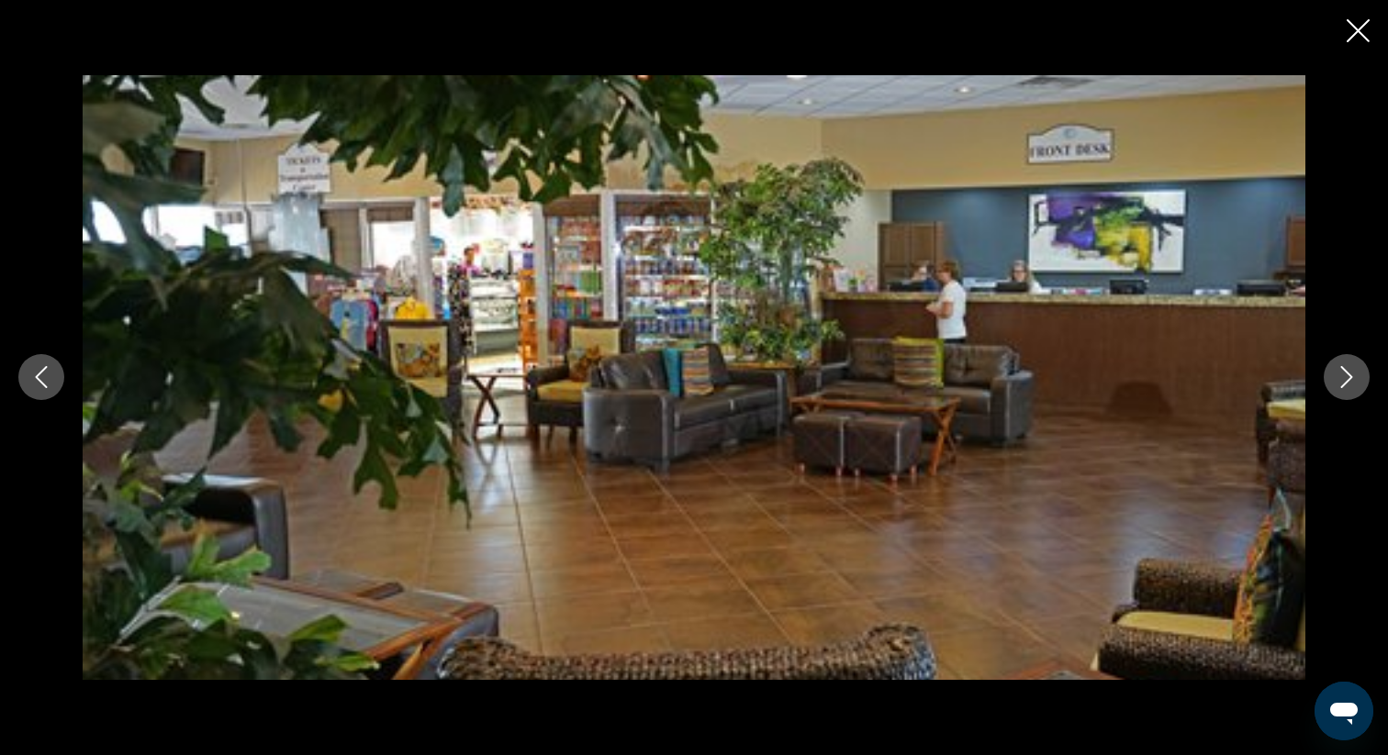
click at [1345, 374] on icon "Next image" at bounding box center [1346, 377] width 22 height 22
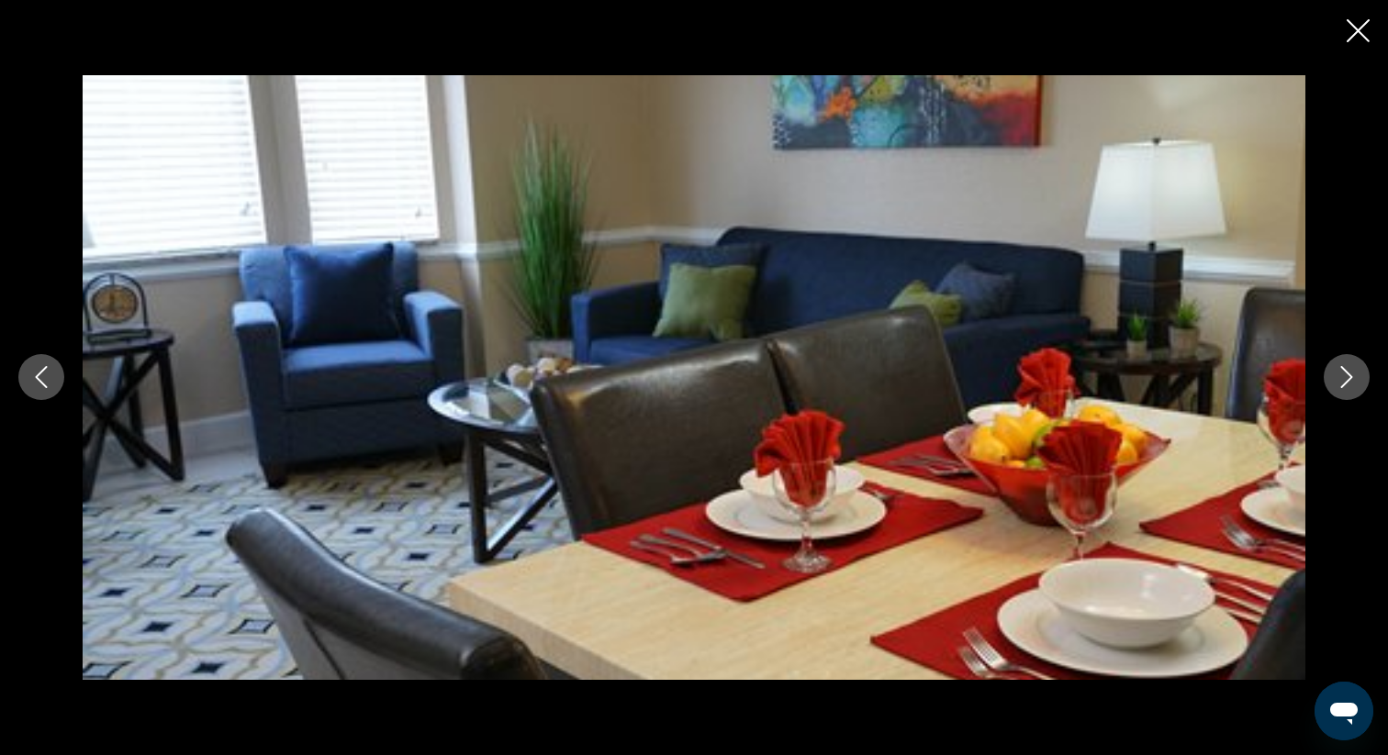
click at [1345, 374] on icon "Next image" at bounding box center [1346, 377] width 22 height 22
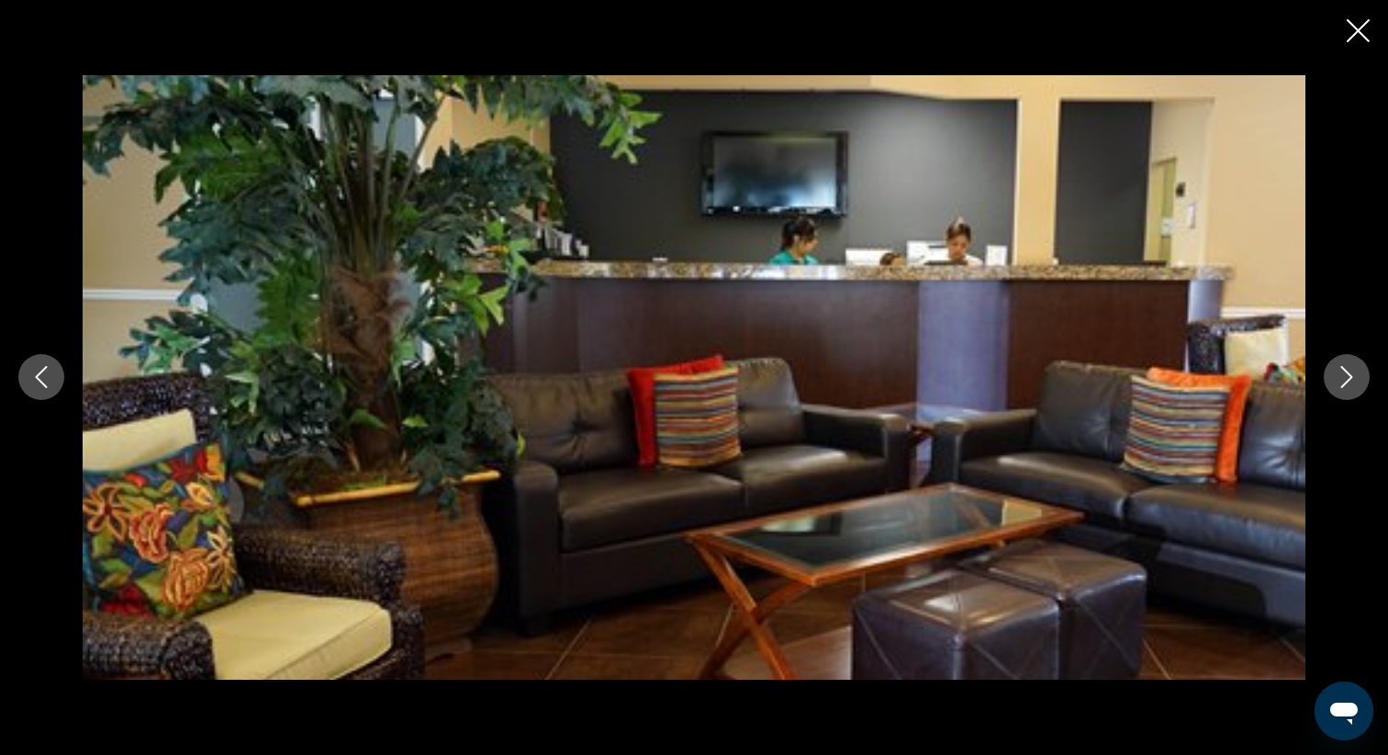
click at [1345, 373] on icon "Next image" at bounding box center [1347, 378] width 12 height 22
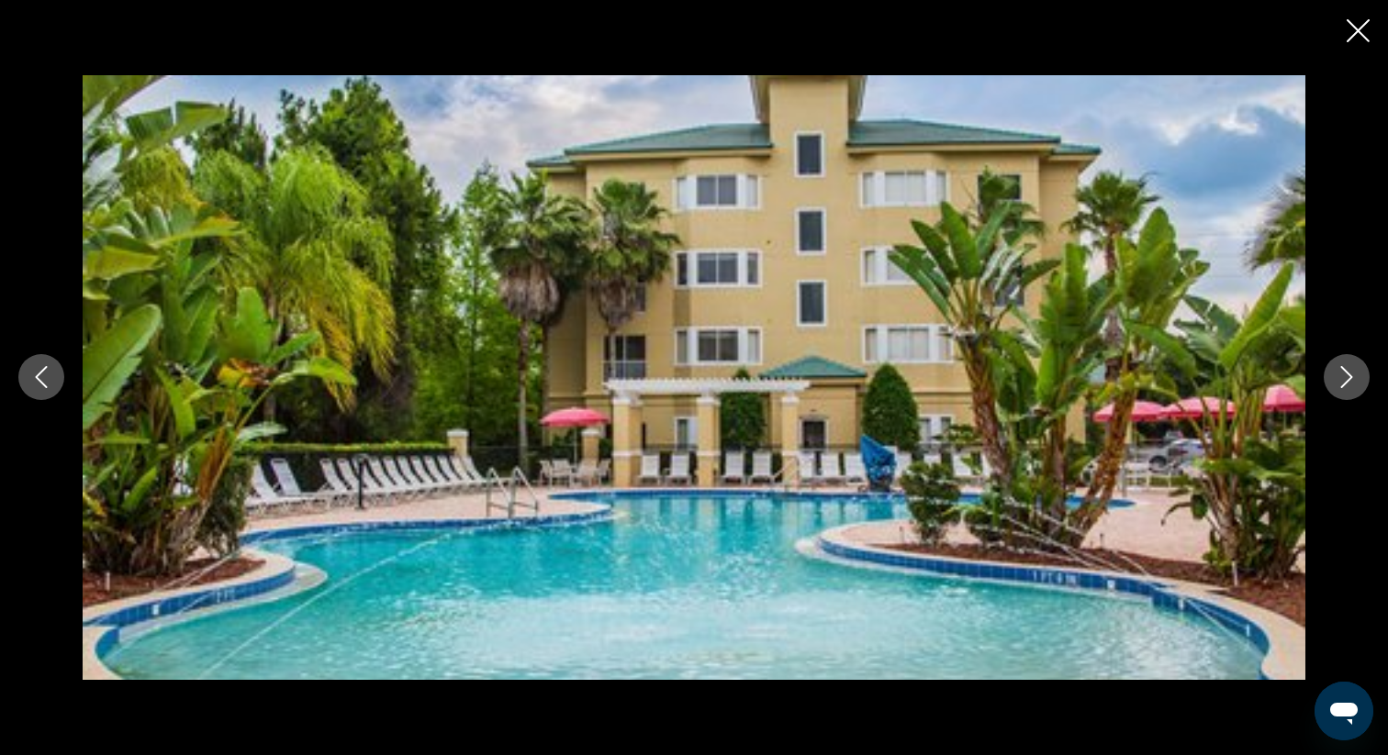
click at [1345, 373] on icon "Next image" at bounding box center [1347, 378] width 12 height 22
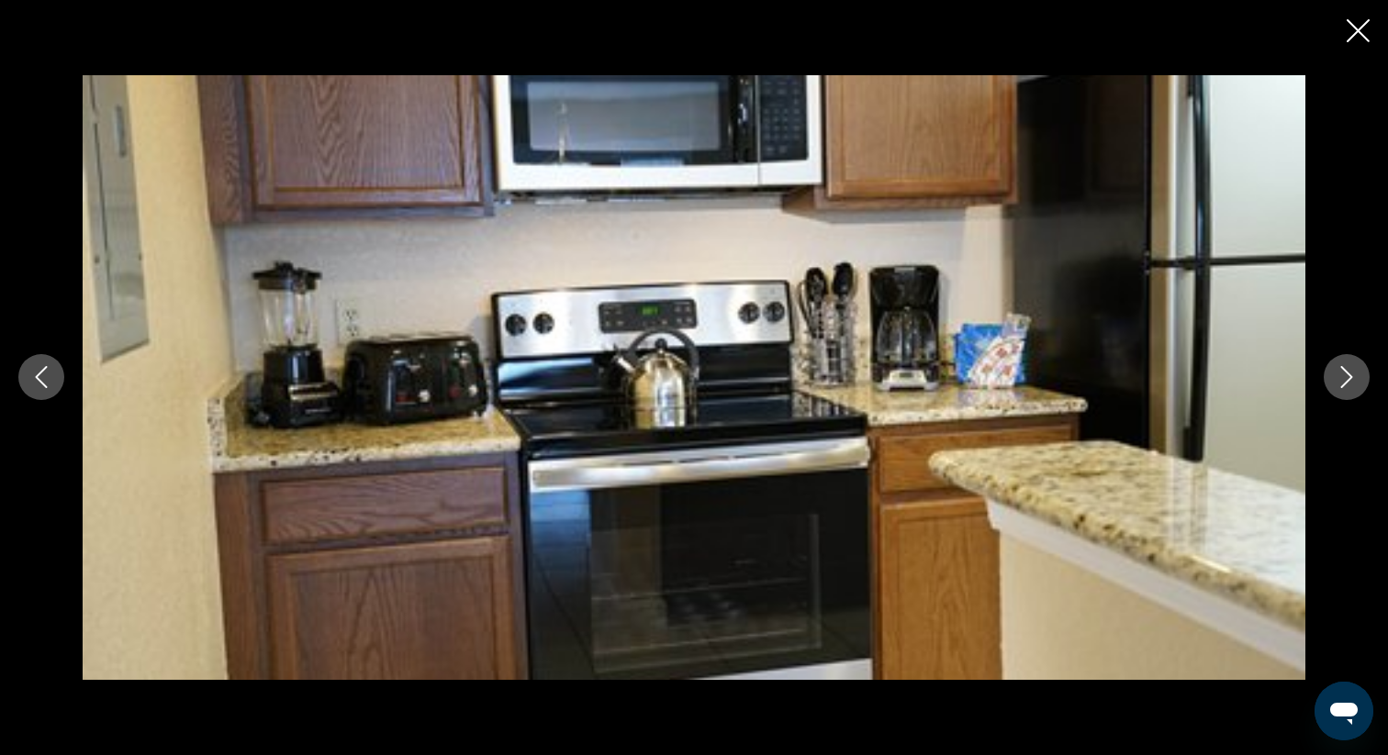
click at [1345, 373] on icon "Next image" at bounding box center [1347, 378] width 12 height 22
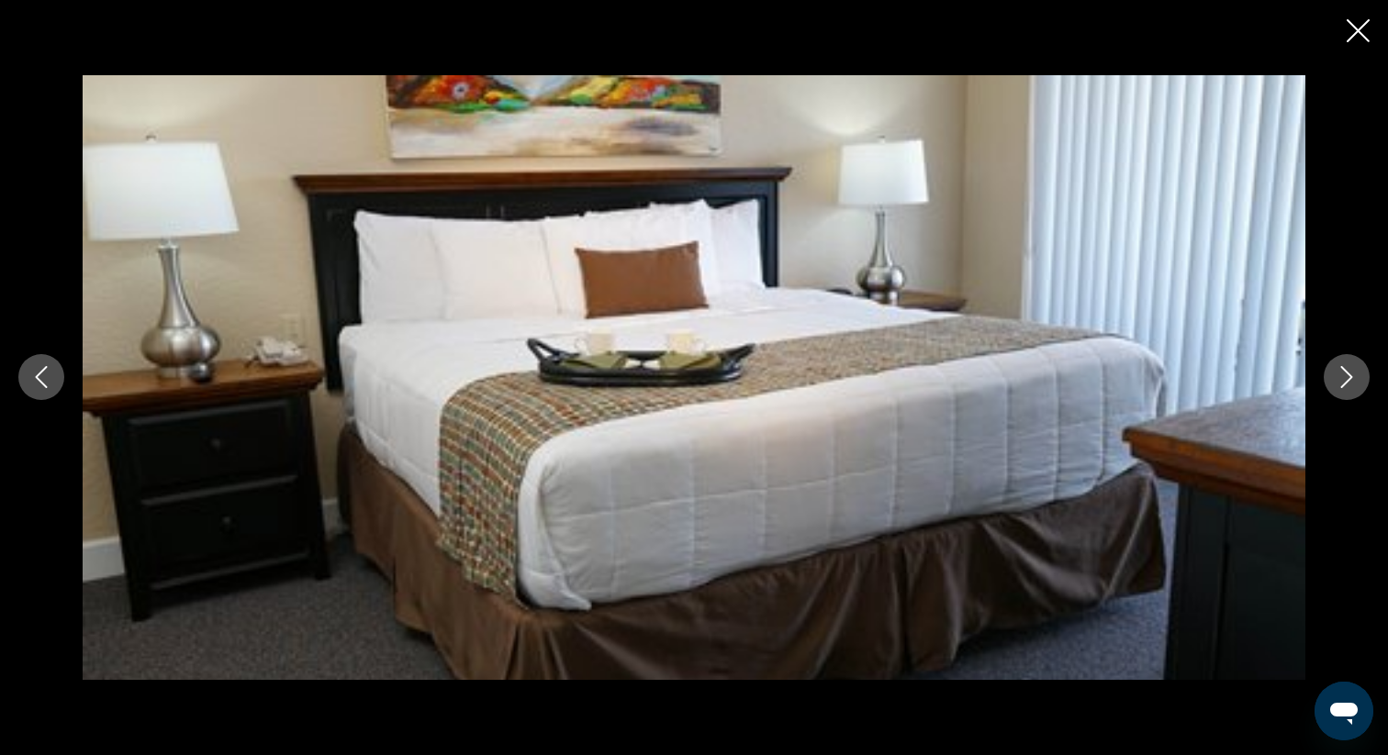
click at [1356, 28] on icon "Close slideshow" at bounding box center [1357, 30] width 23 height 23
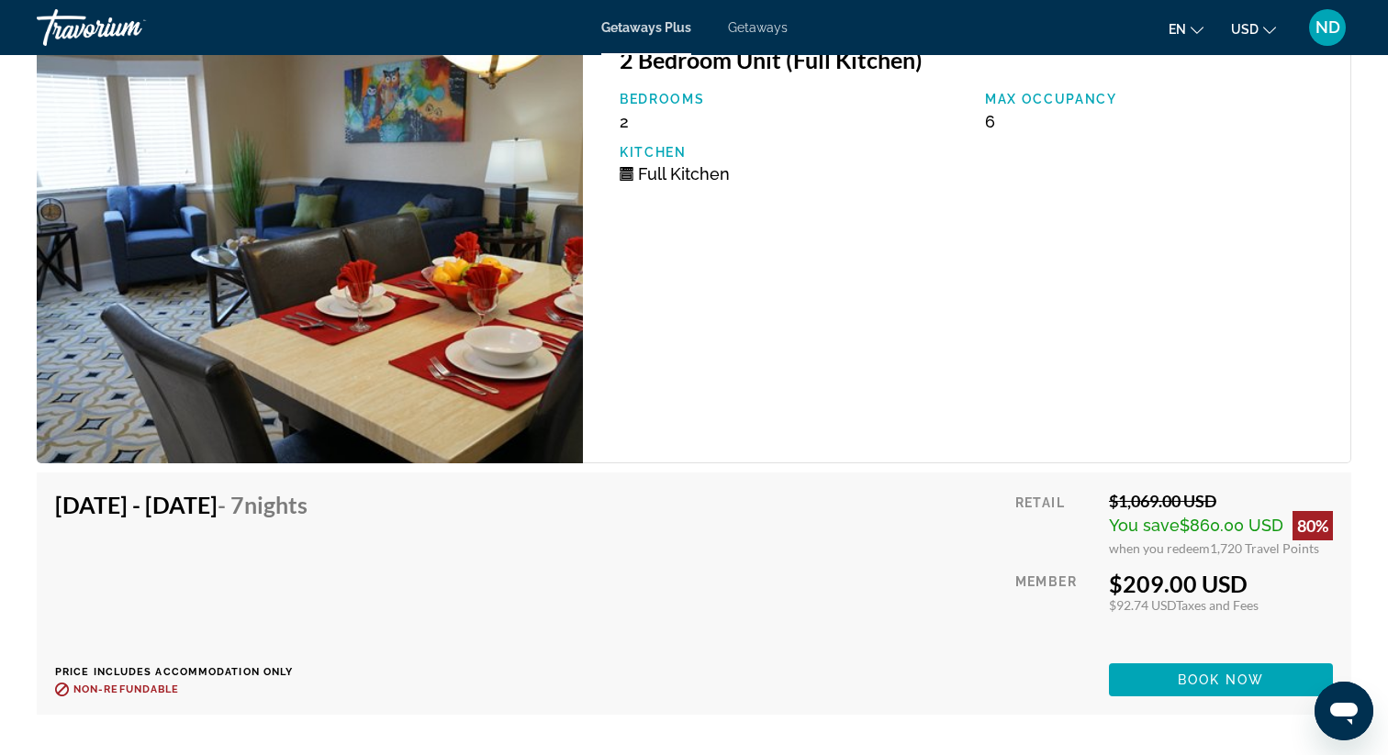
scroll to position [6164, 0]
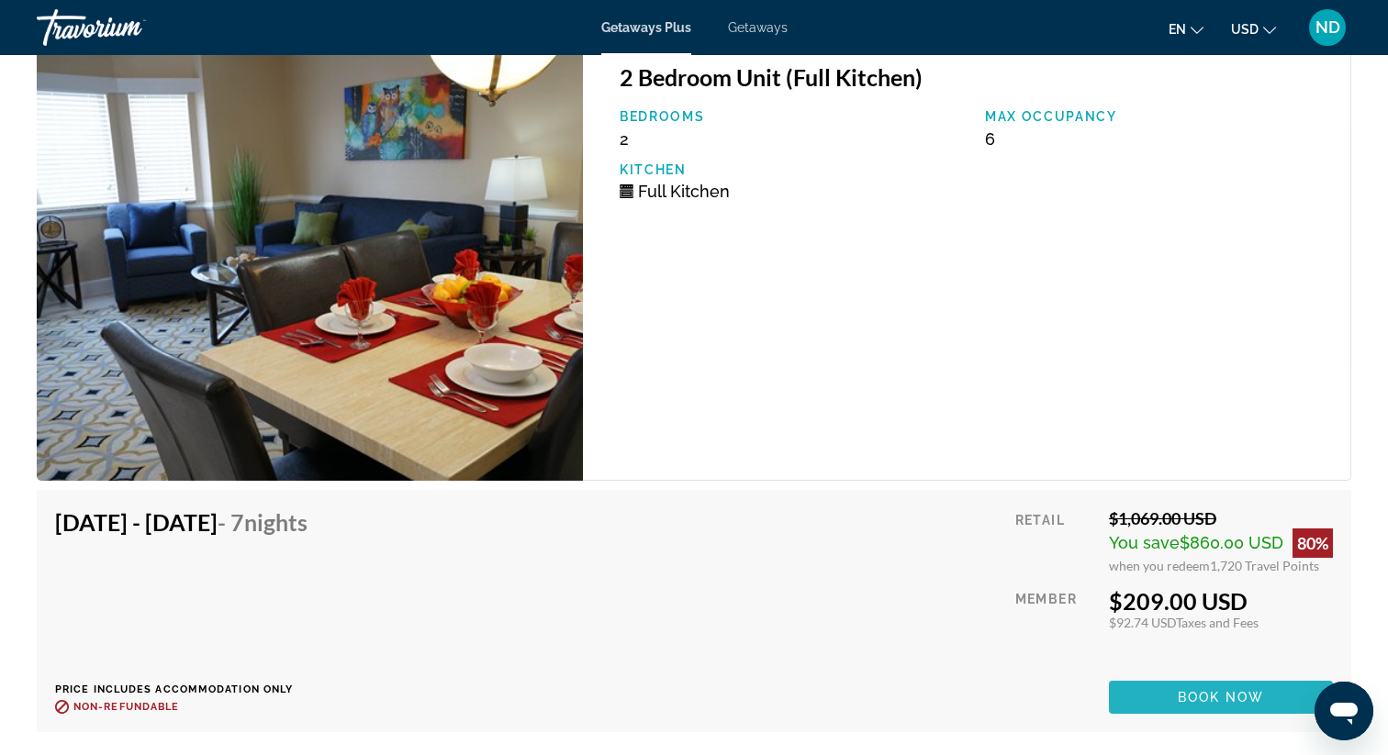
click at [1265, 680] on span "Main content" at bounding box center [1221, 697] width 224 height 44
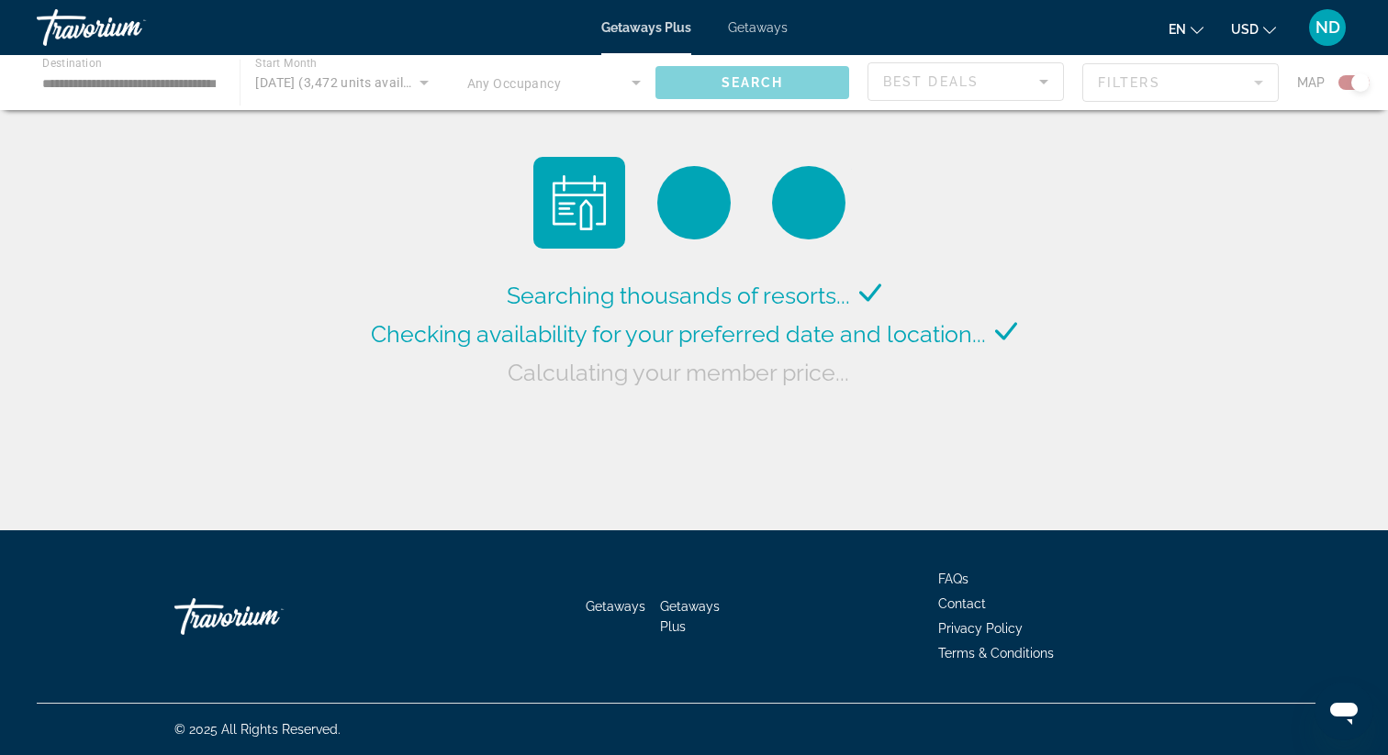
click at [741, 28] on span "Getaways" at bounding box center [758, 27] width 60 height 15
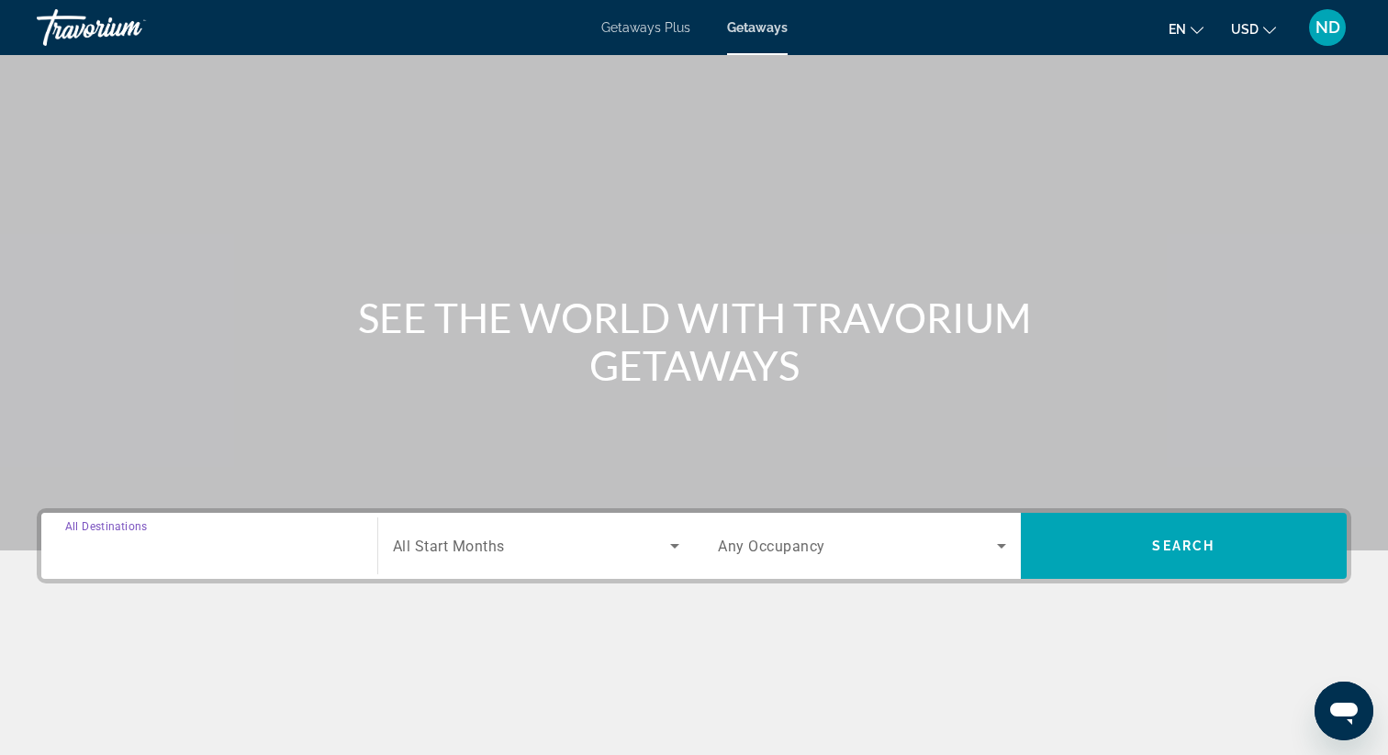
click at [234, 539] on input "Destination All Destinations" at bounding box center [209, 547] width 288 height 22
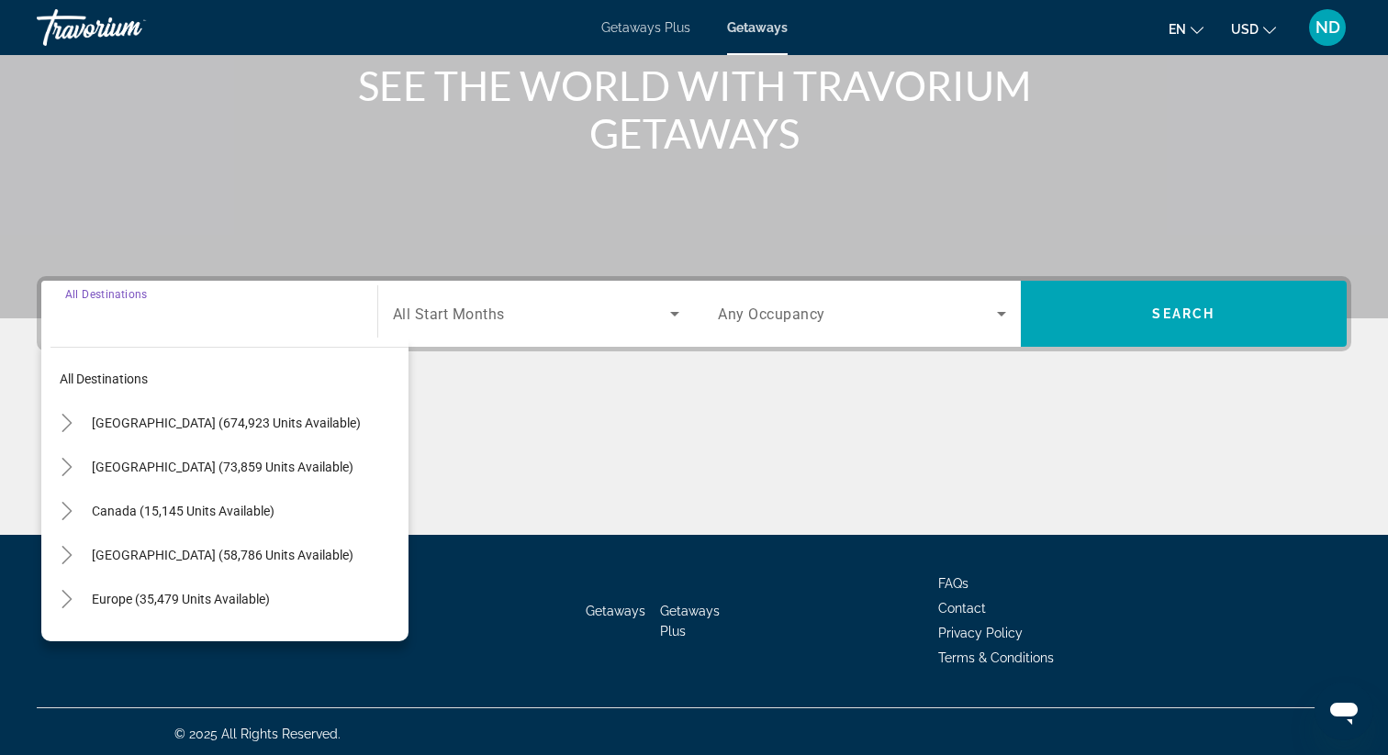
scroll to position [237, 0]
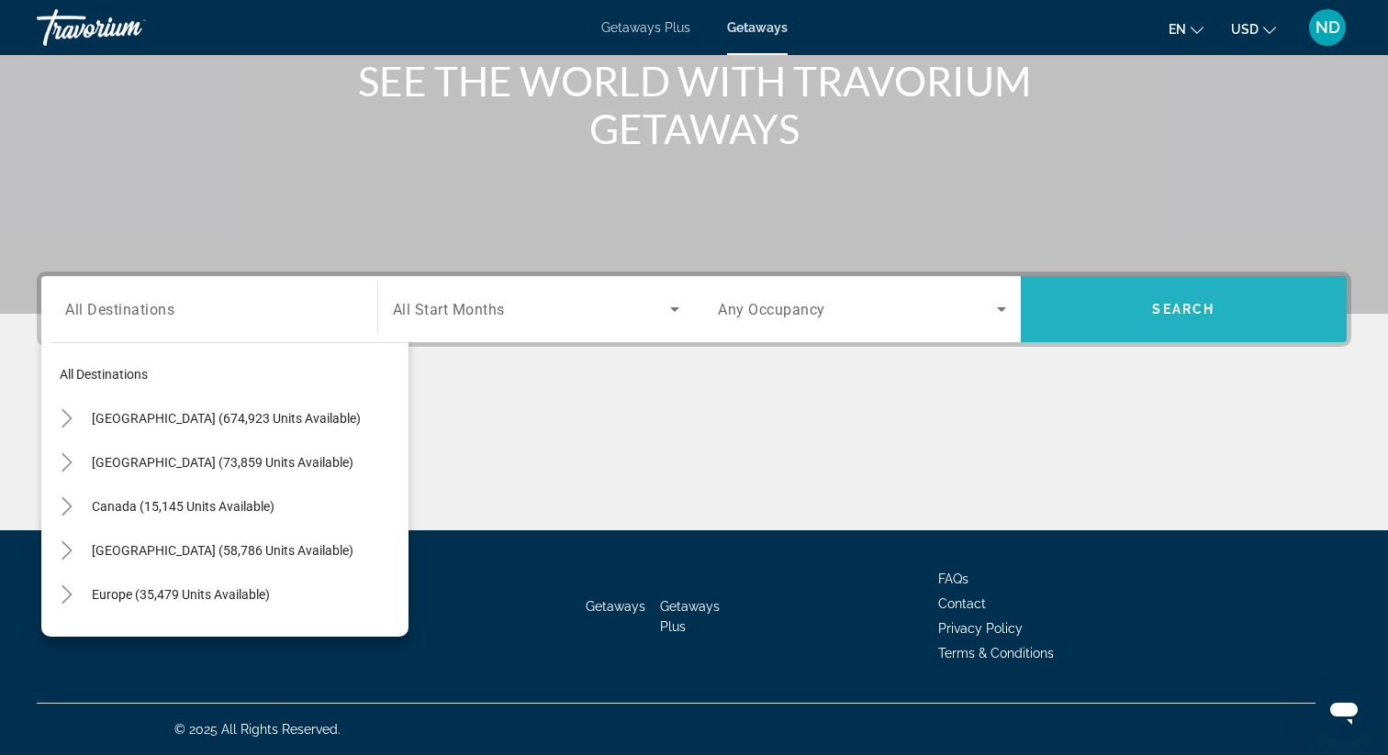
click at [1083, 320] on span "Search widget" at bounding box center [1184, 309] width 327 height 44
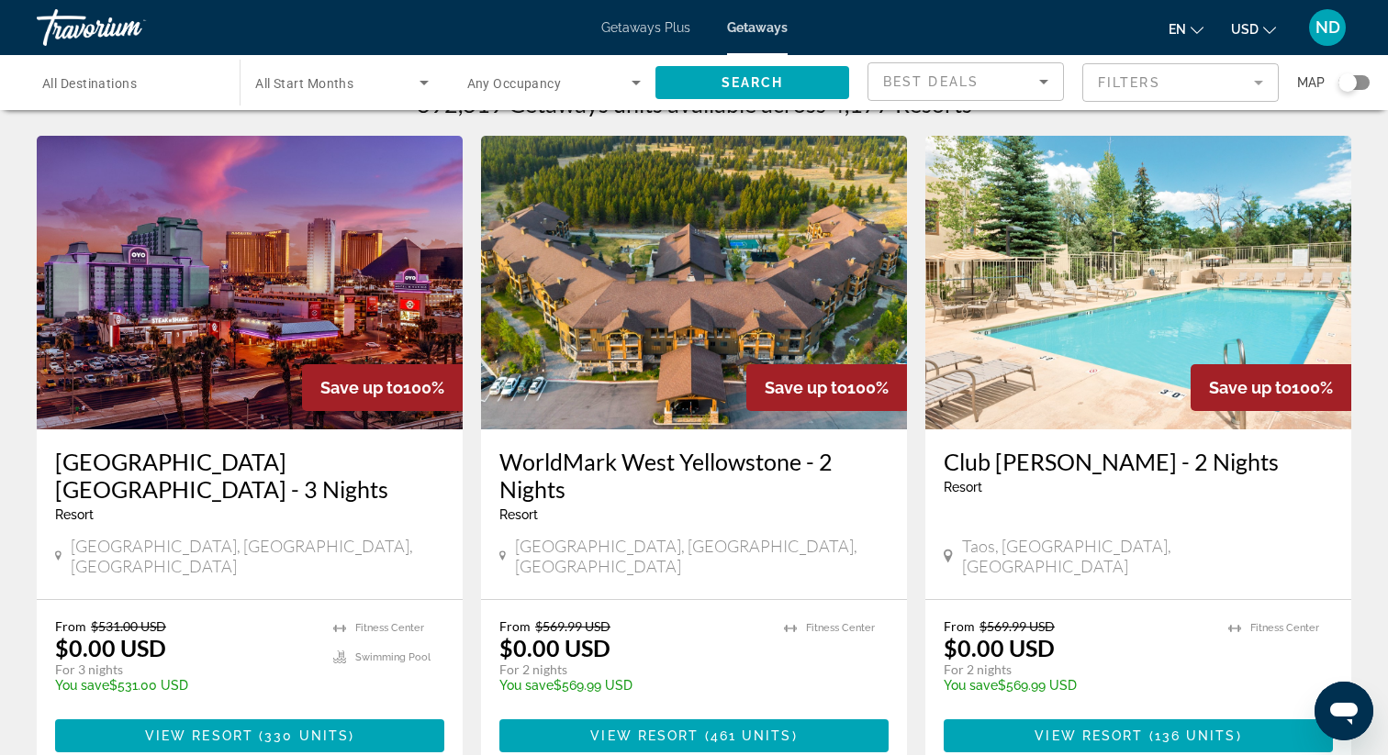
scroll to position [36, 0]
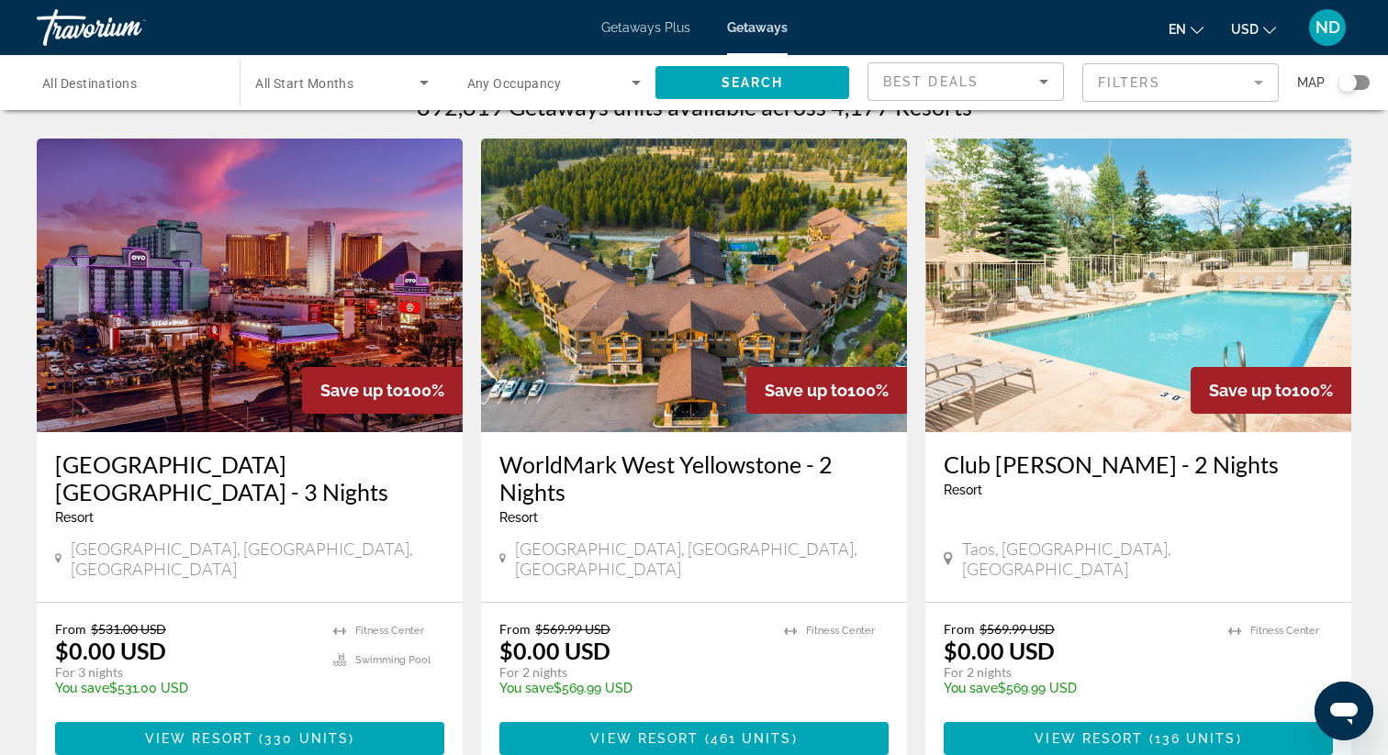
click at [1137, 87] on mat-form-field "Filters" at bounding box center [1180, 82] width 196 height 39
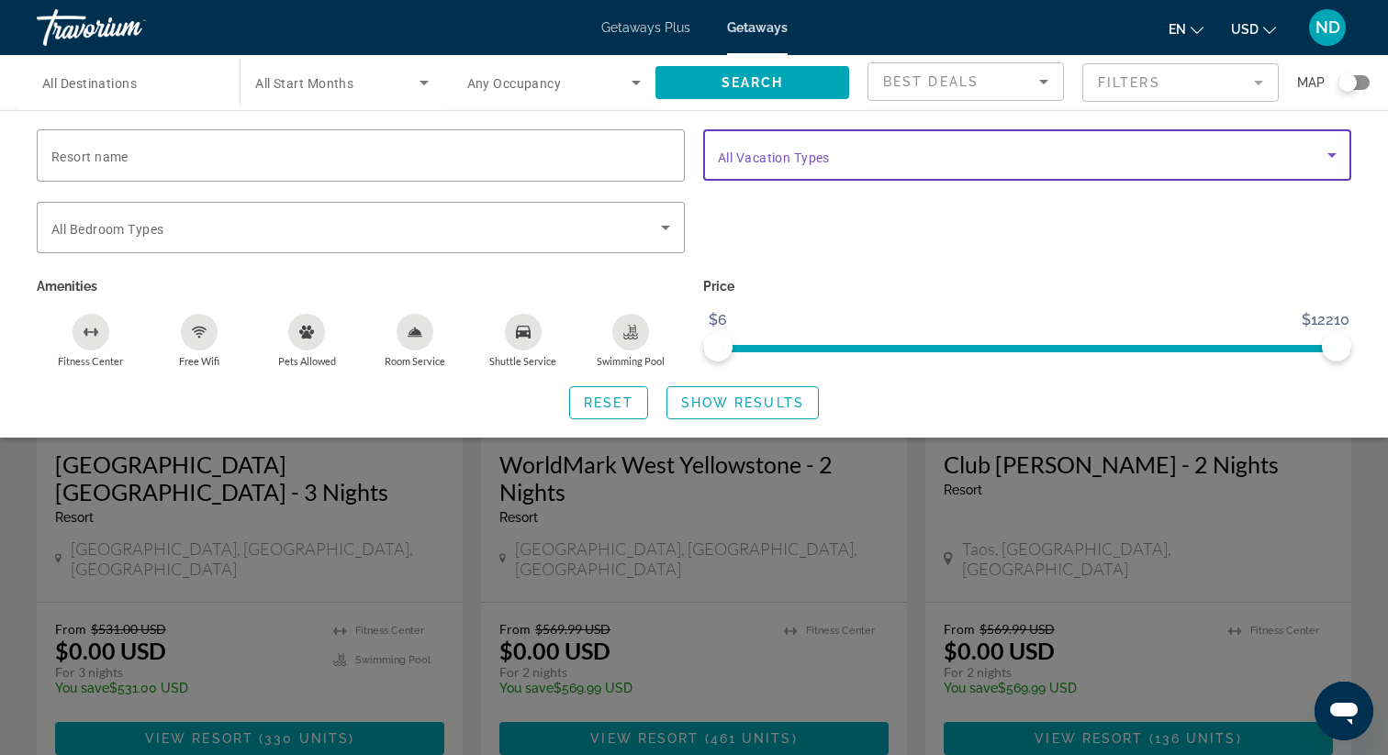
click at [1003, 152] on span "Search widget" at bounding box center [1022, 155] width 609 height 22
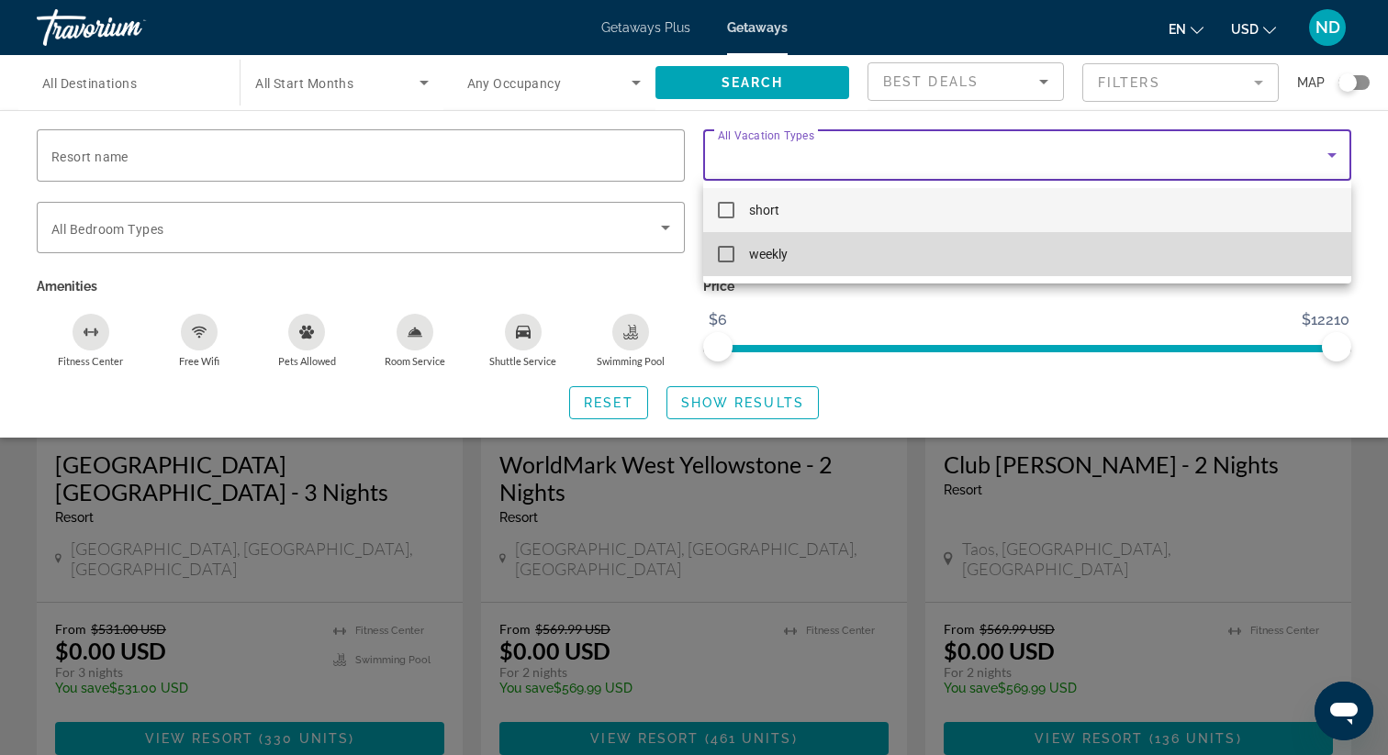
click at [926, 267] on mat-option "weekly" at bounding box center [1027, 254] width 648 height 44
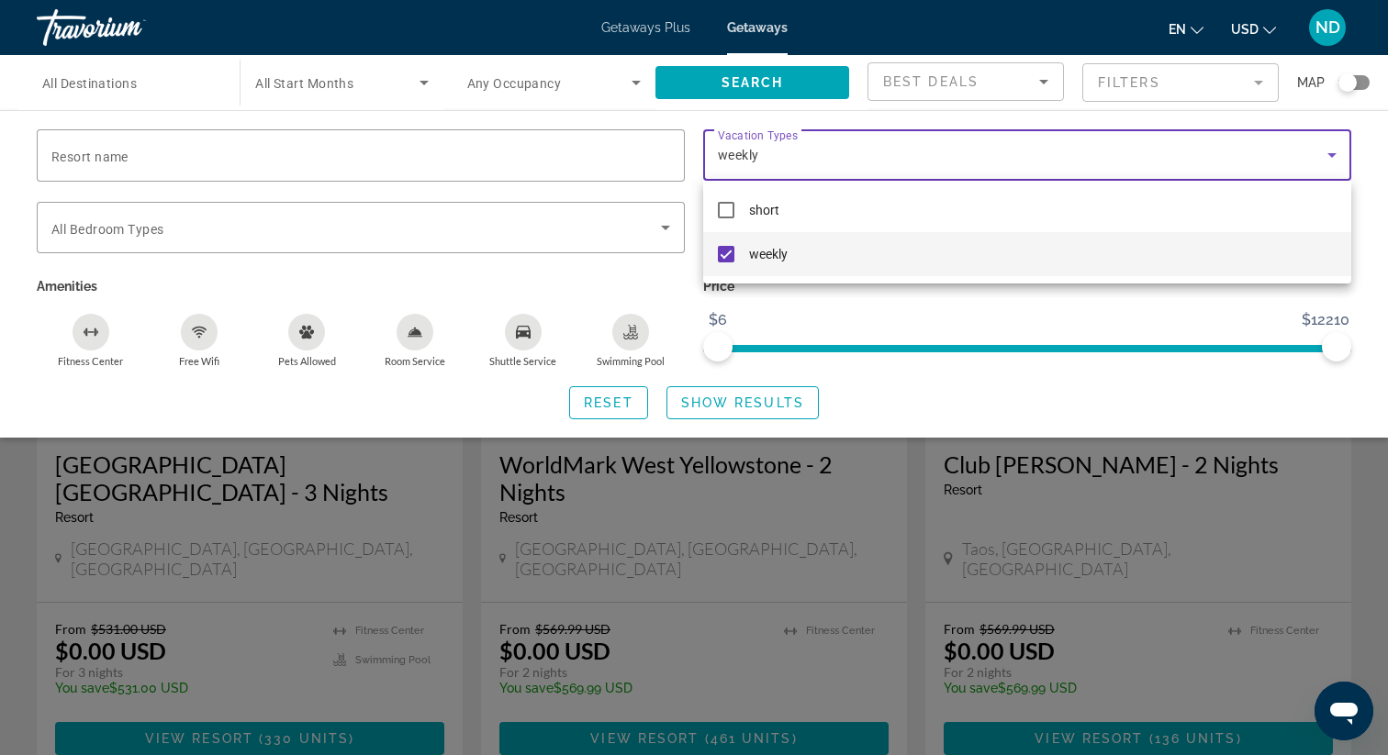
click at [792, 404] on div at bounding box center [694, 377] width 1388 height 755
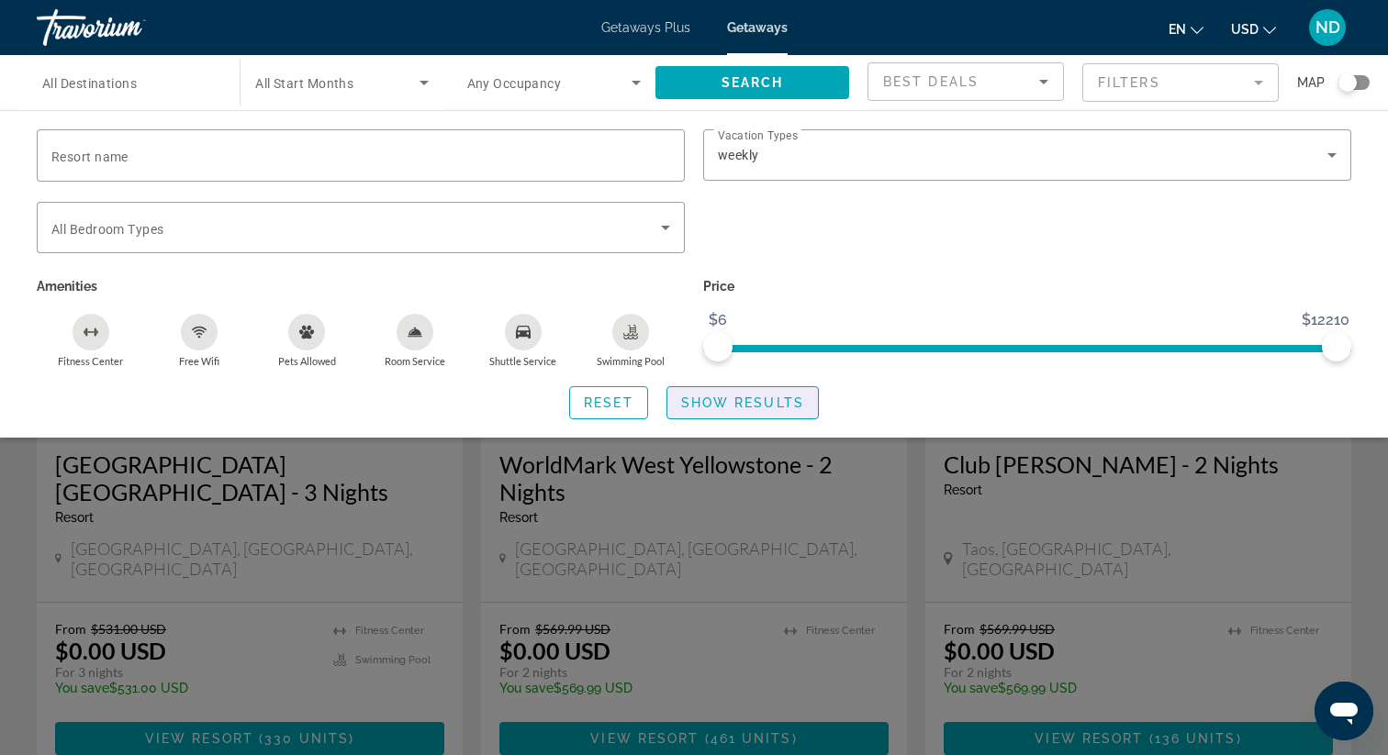
click at [792, 404] on span "Show Results" at bounding box center [742, 403] width 123 height 15
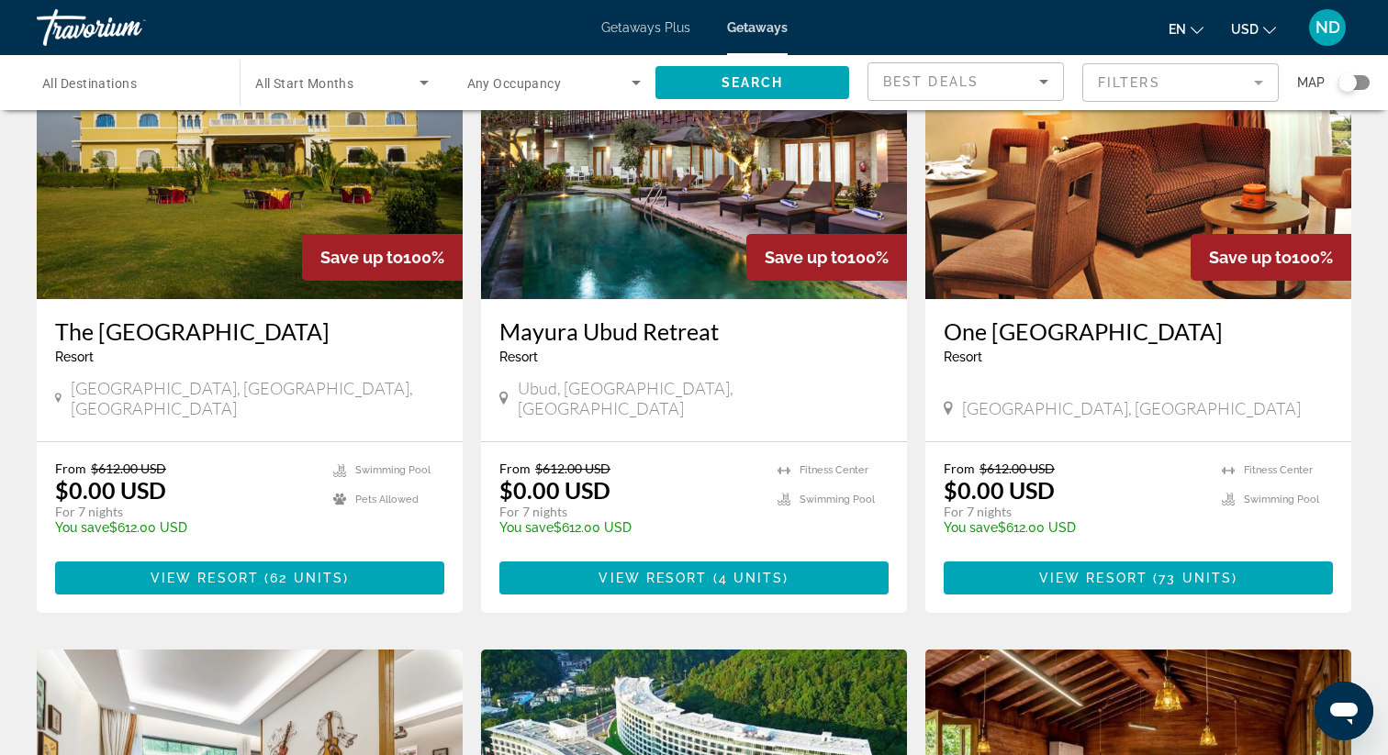
scroll to position [827, 0]
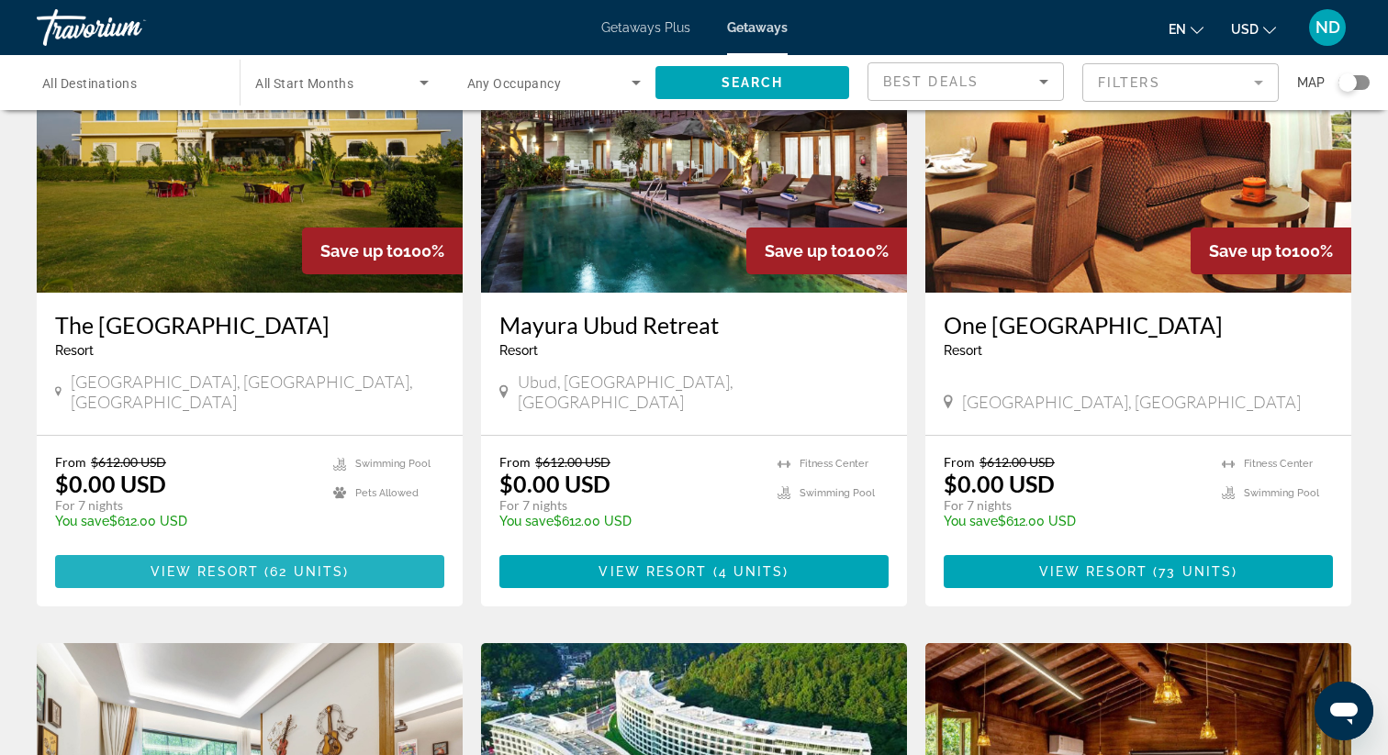
click at [345, 564] on span "( 62 units )" at bounding box center [304, 571] width 90 height 15
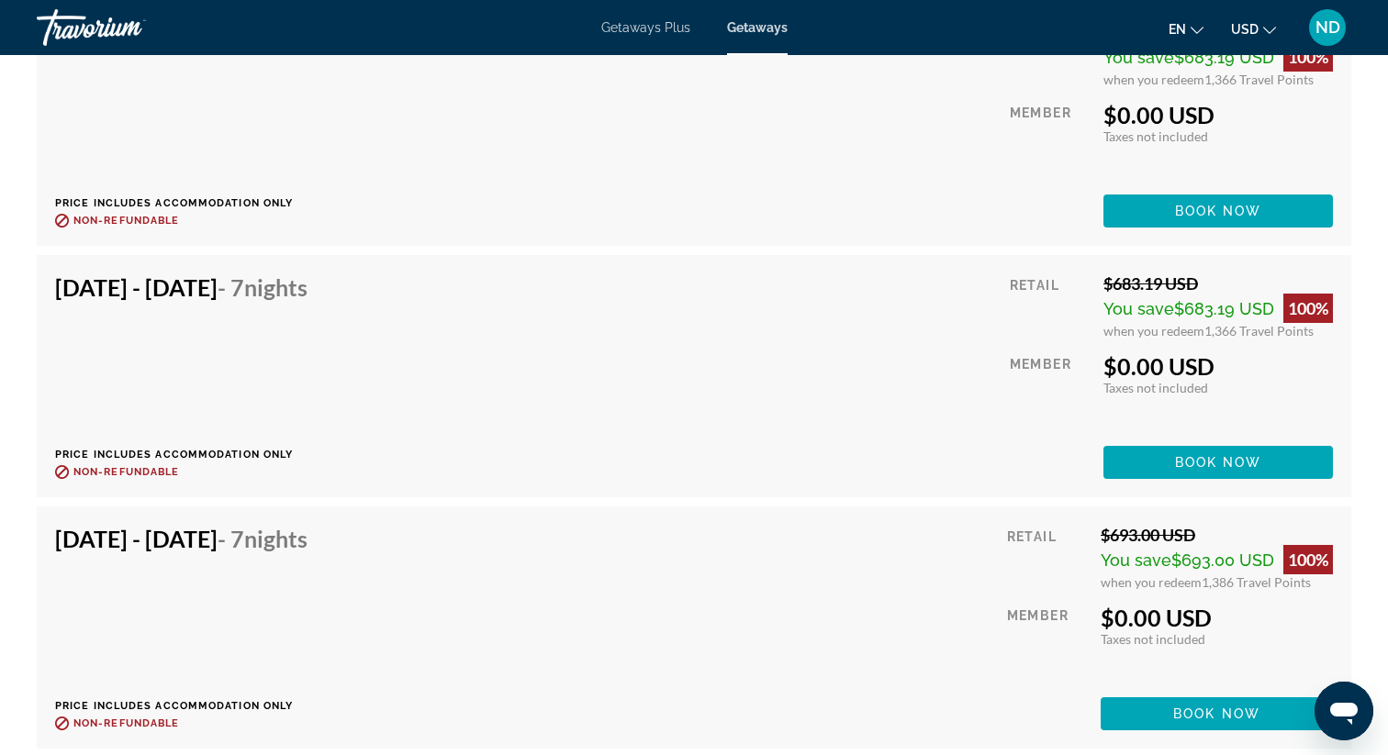
scroll to position [5229, 0]
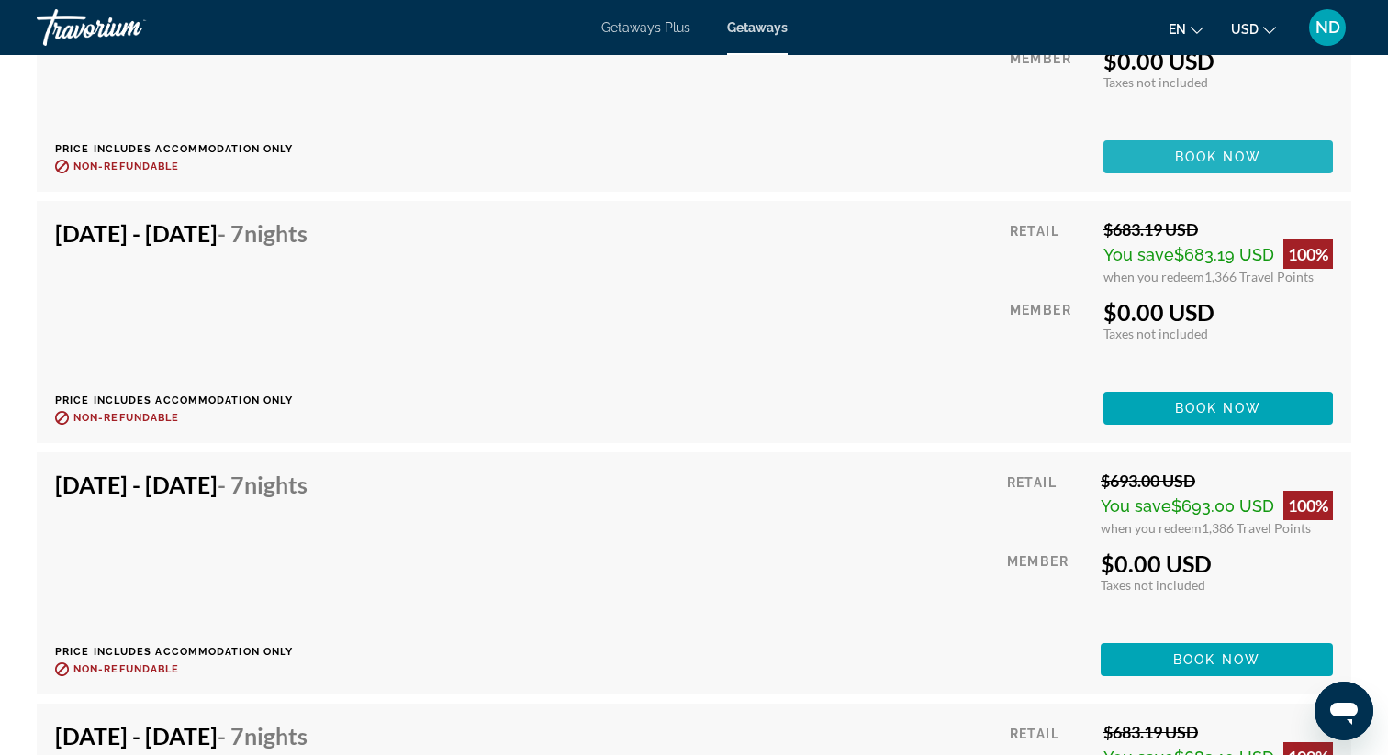
click at [1180, 158] on span "Book now" at bounding box center [1218, 157] width 87 height 15
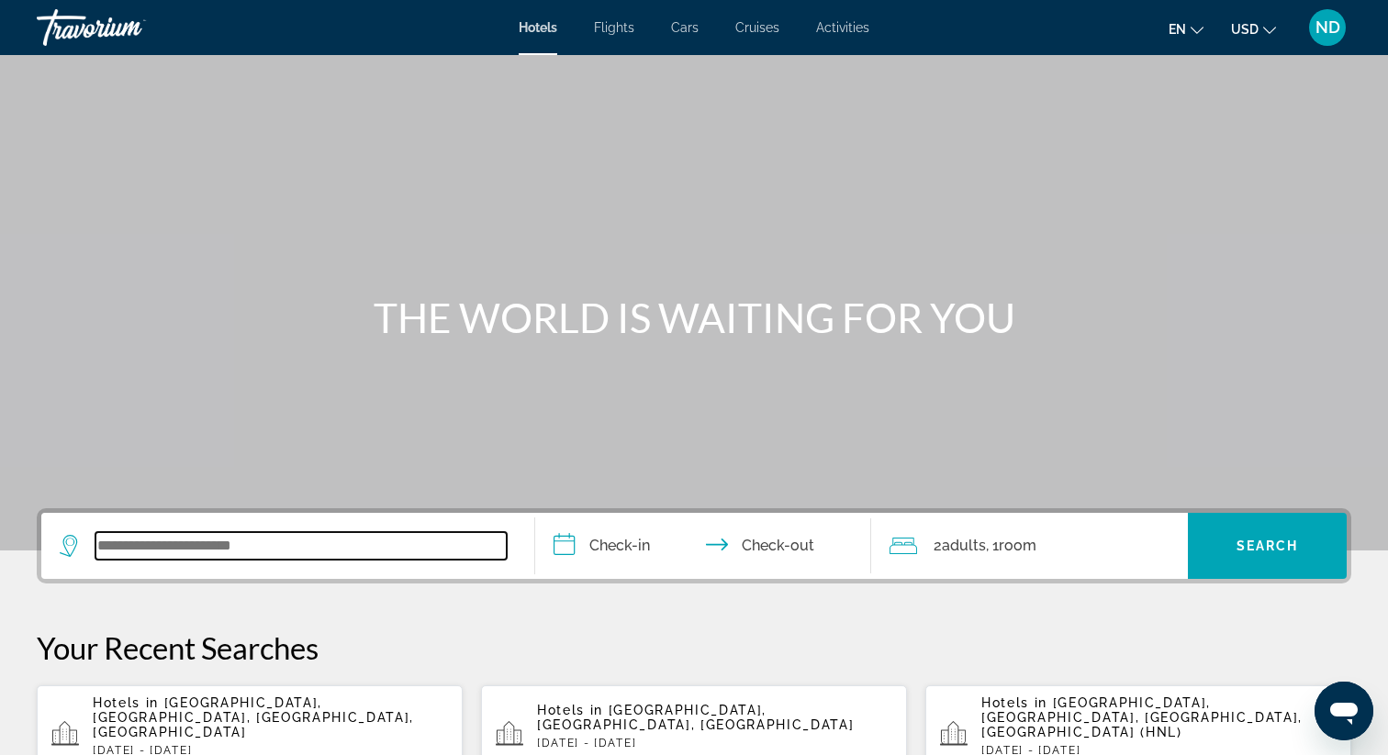
click at [206, 548] on input "Search widget" at bounding box center [300, 546] width 411 height 28
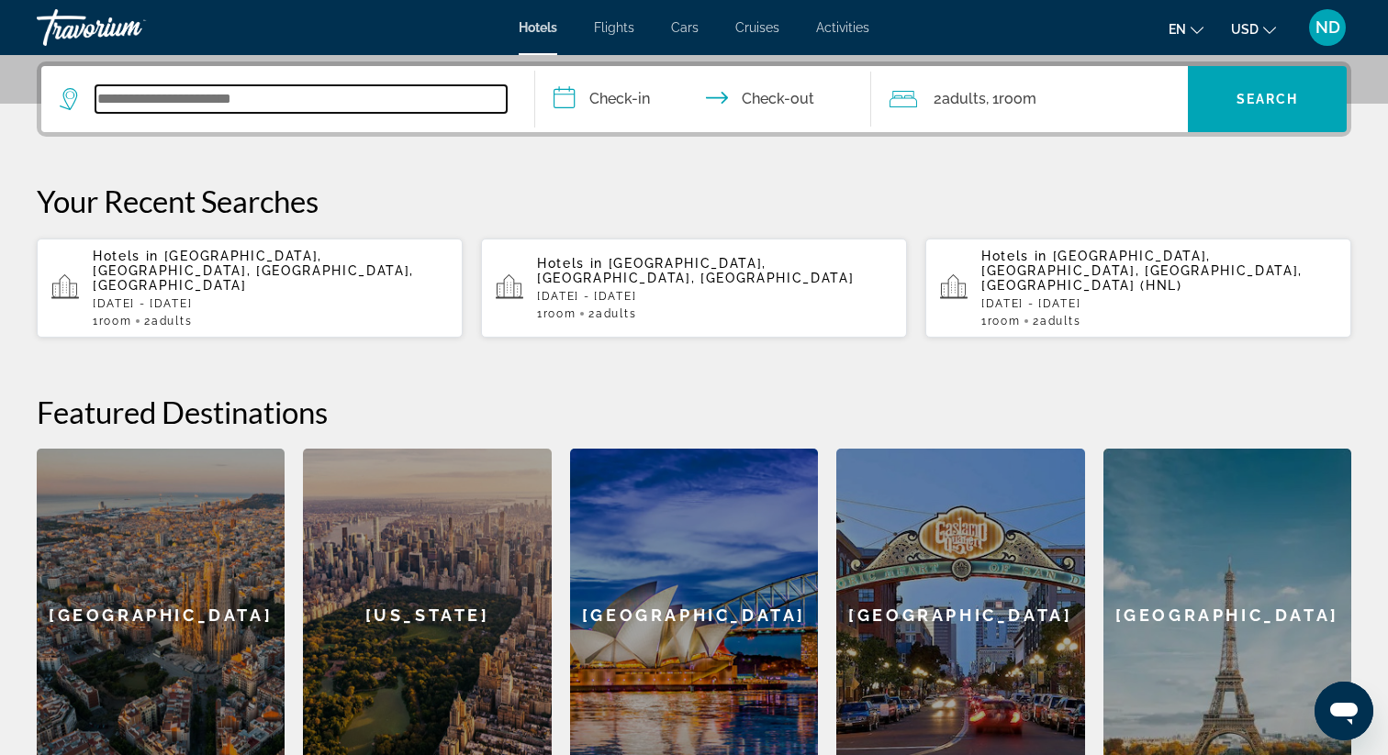
scroll to position [449, 0]
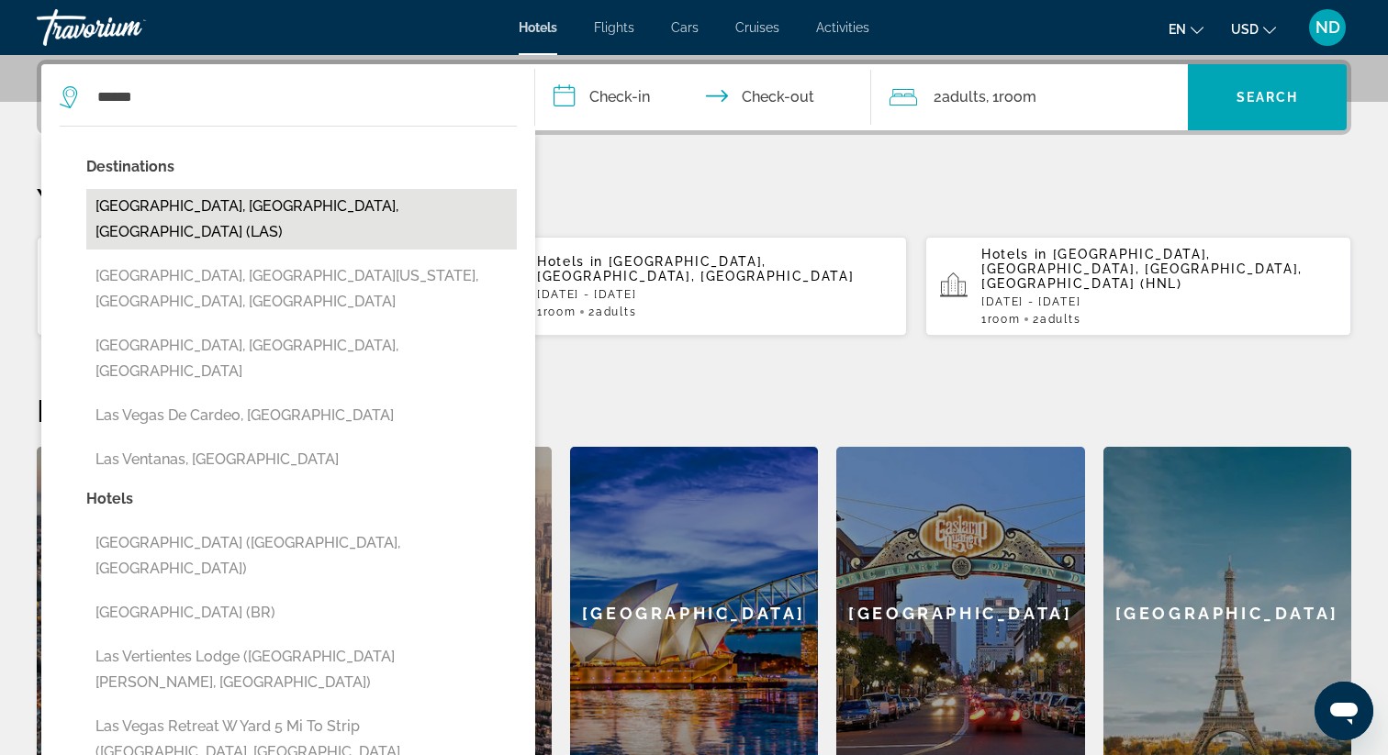
click at [264, 203] on button "Las Vegas, NV, United States (LAS)" at bounding box center [301, 219] width 430 height 61
type input "**********"
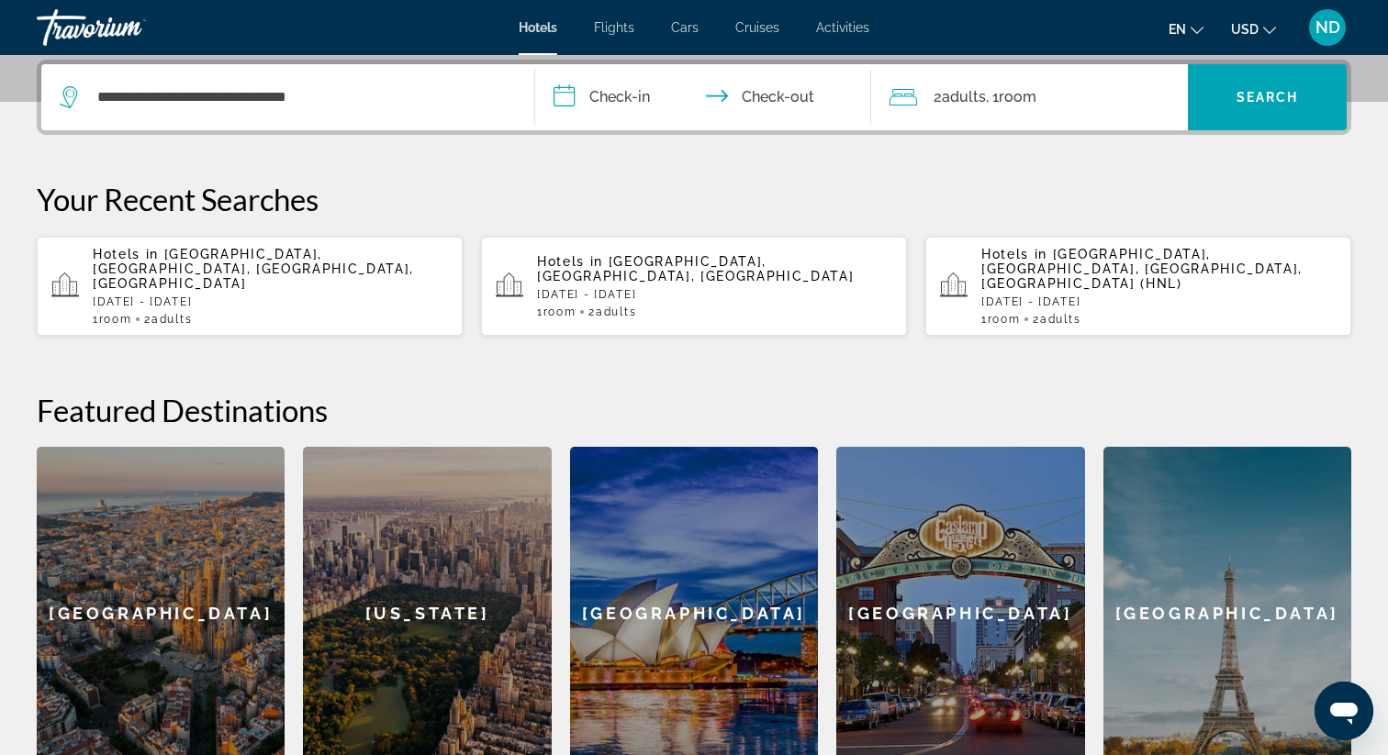
click at [629, 94] on input "**********" at bounding box center [706, 100] width 343 height 72
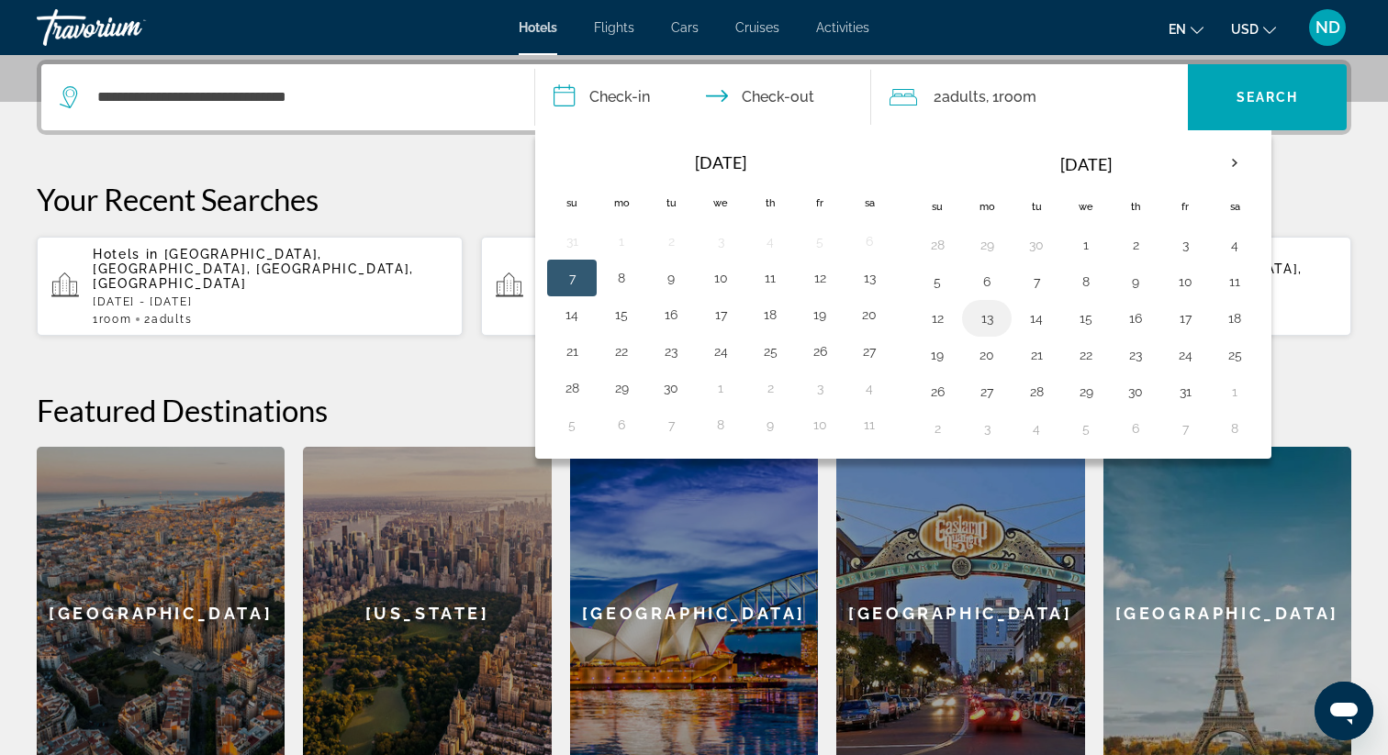
click at [988, 322] on button "13" at bounding box center [986, 319] width 29 height 26
click at [1094, 320] on button "15" at bounding box center [1085, 319] width 29 height 26
type input "**********"
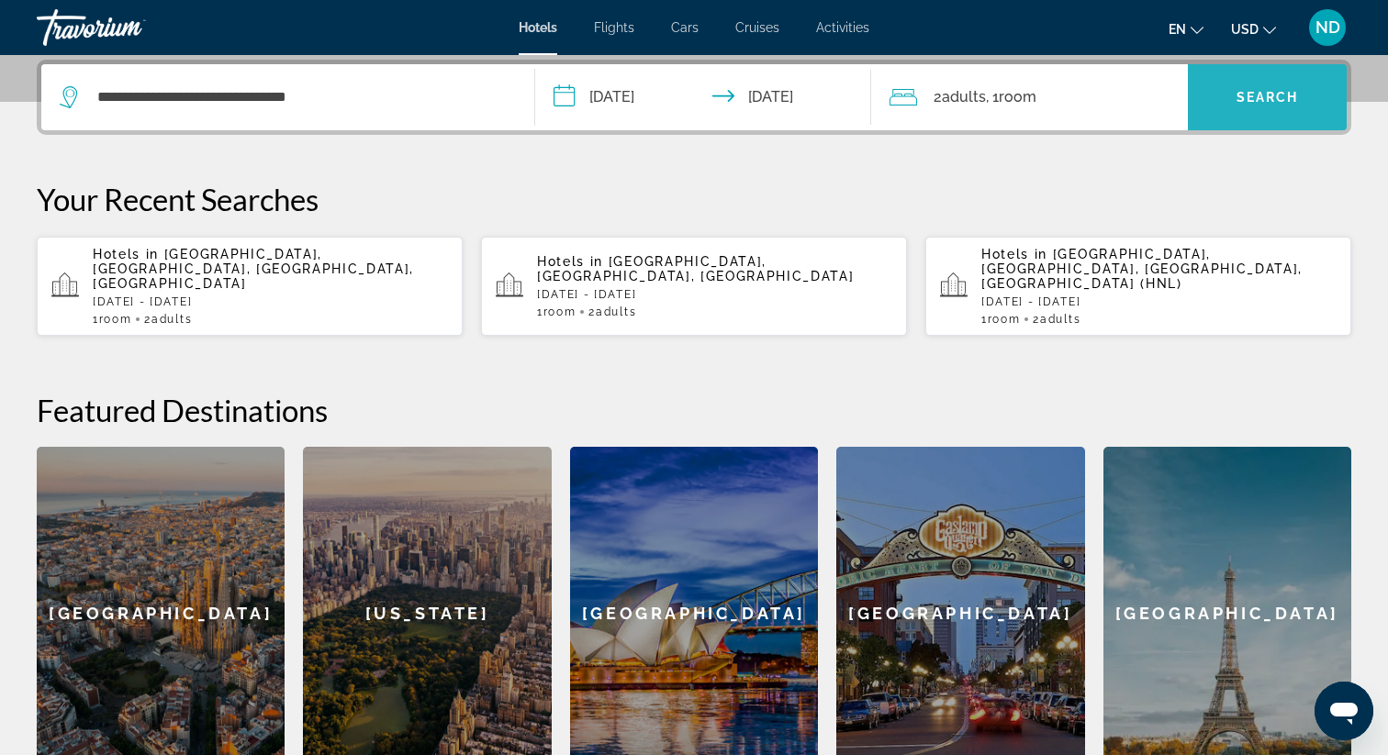
click at [1245, 99] on span "Search" at bounding box center [1267, 97] width 62 height 15
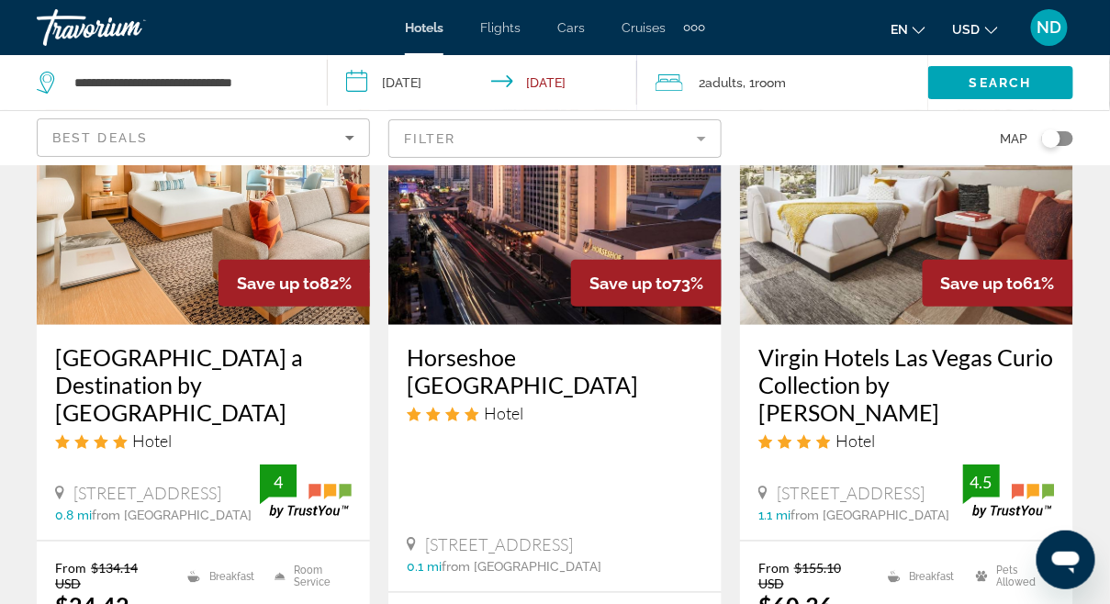
scroll to position [196, 0]
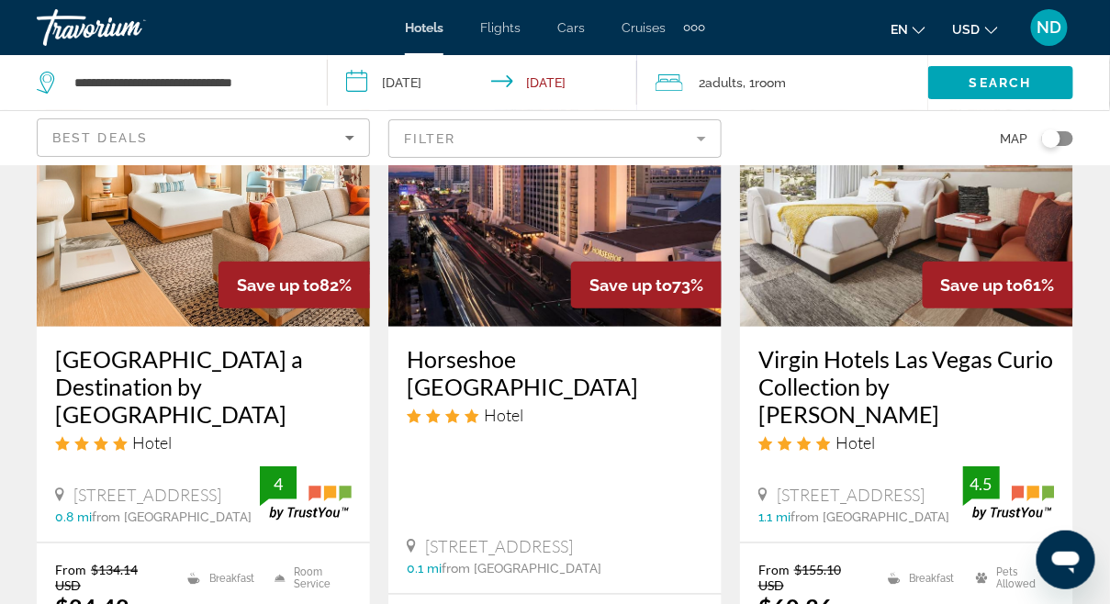
click at [508, 30] on span "Flights" at bounding box center [500, 27] width 40 height 15
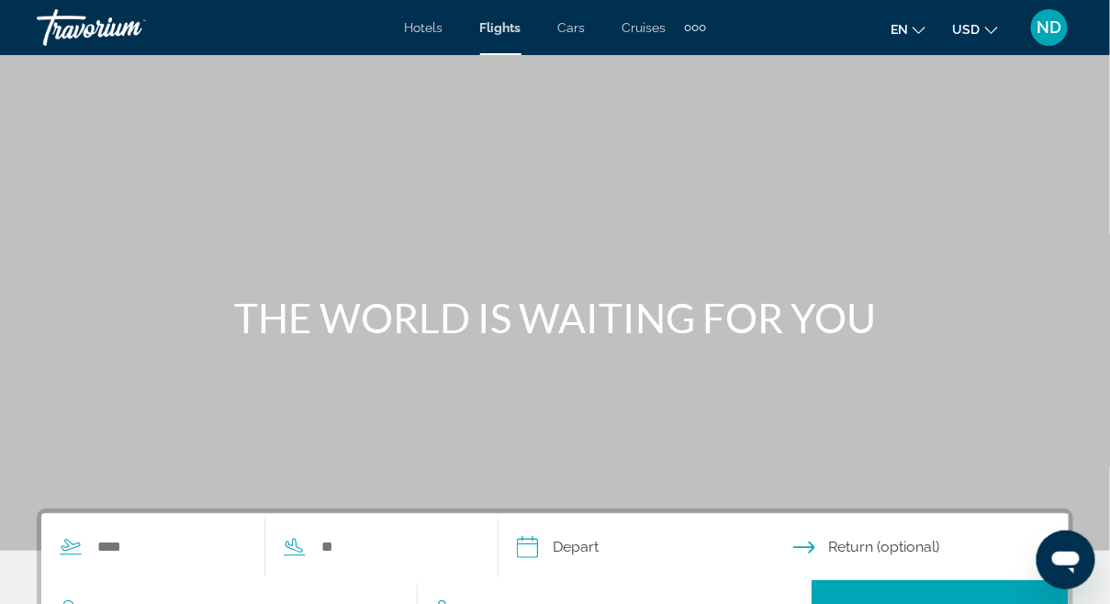
click at [575, 29] on span "Cars" at bounding box center [572, 27] width 28 height 15
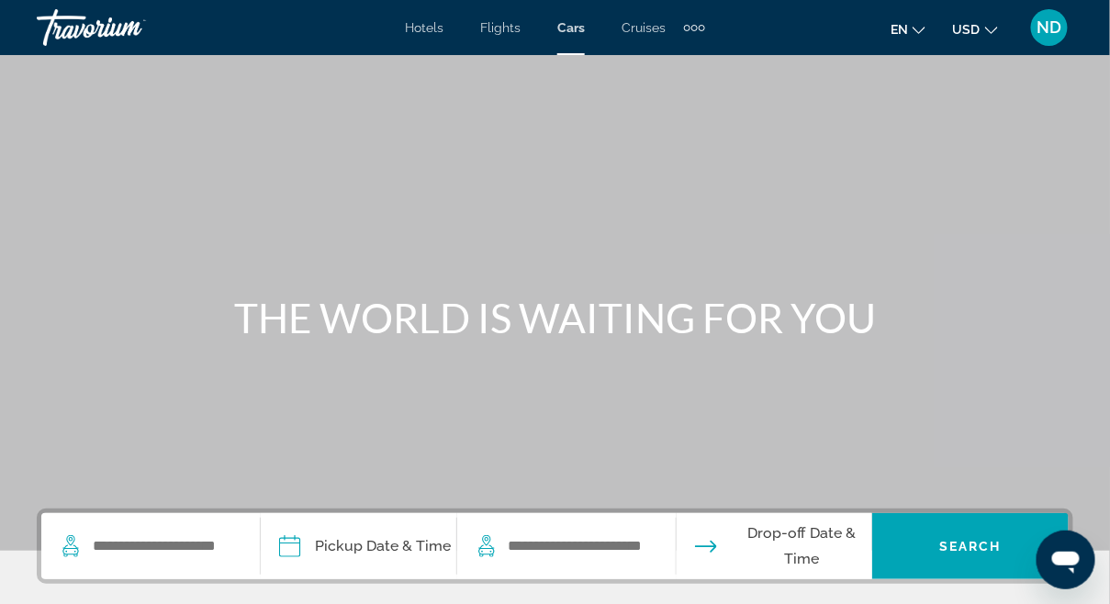
click at [643, 33] on span "Cruises" at bounding box center [643, 27] width 44 height 15
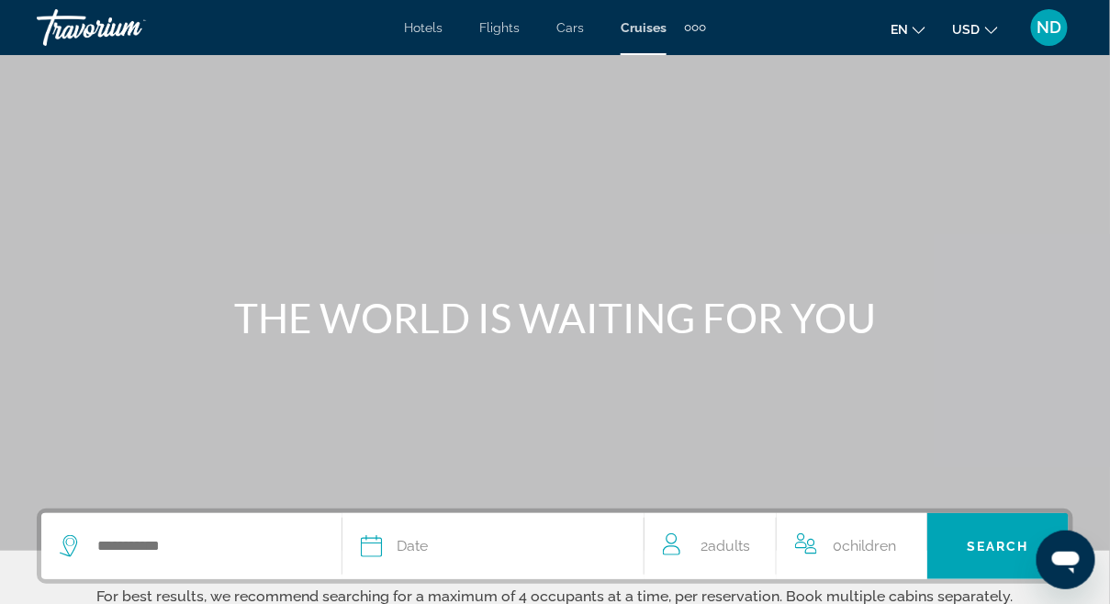
click at [690, 29] on div "Extra navigation items" at bounding box center [695, 28] width 21 height 28
